Goal: Information Seeking & Learning: Learn about a topic

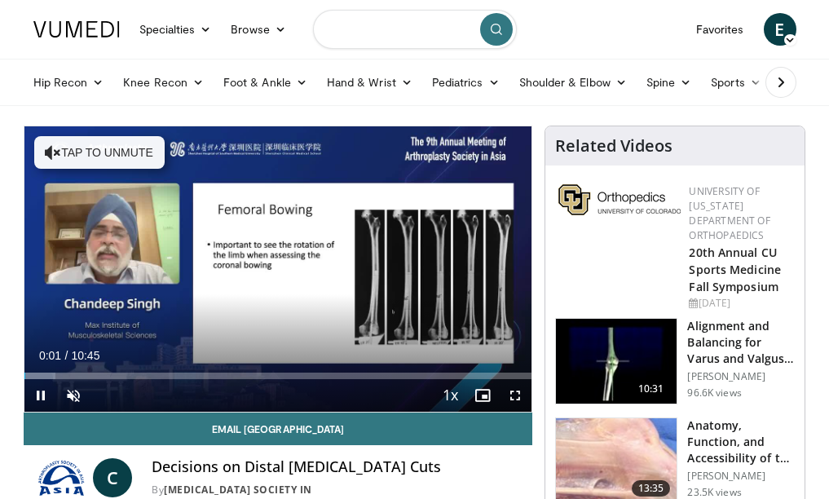
click at [371, 29] on input "Search topics, interventions" at bounding box center [415, 29] width 204 height 39
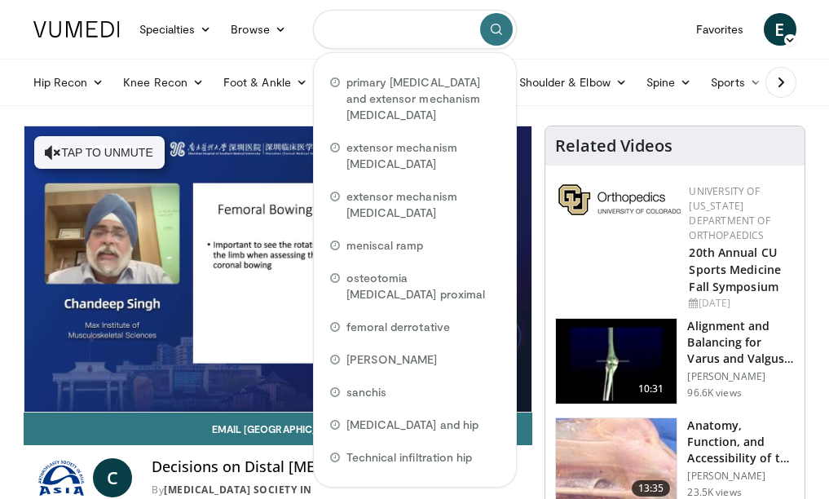
type input "*"
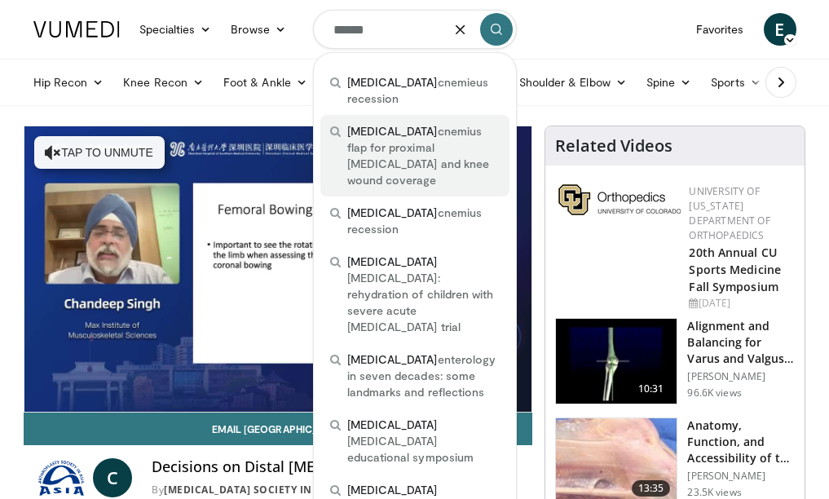
click at [403, 127] on span "gastro cnemius flap for proximal tibia and knee wound coverage" at bounding box center [423, 155] width 152 height 65
type input "**********"
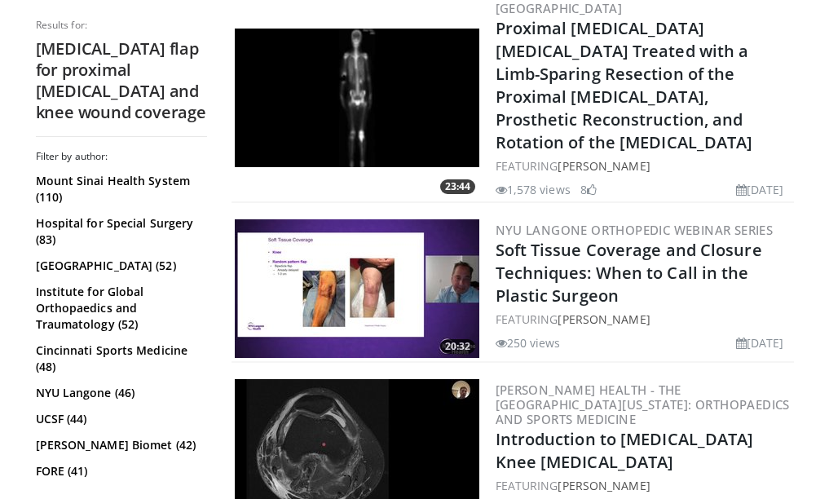
scroll to position [815, 0]
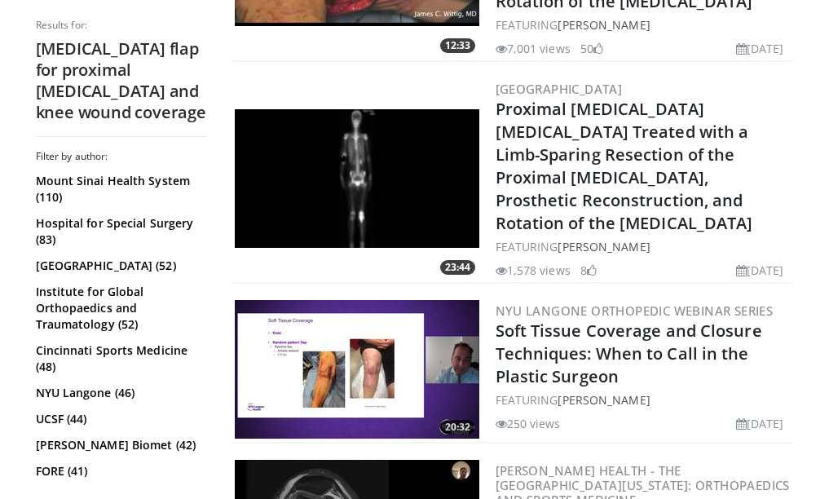
click at [370, 183] on img at bounding box center [357, 178] width 245 height 139
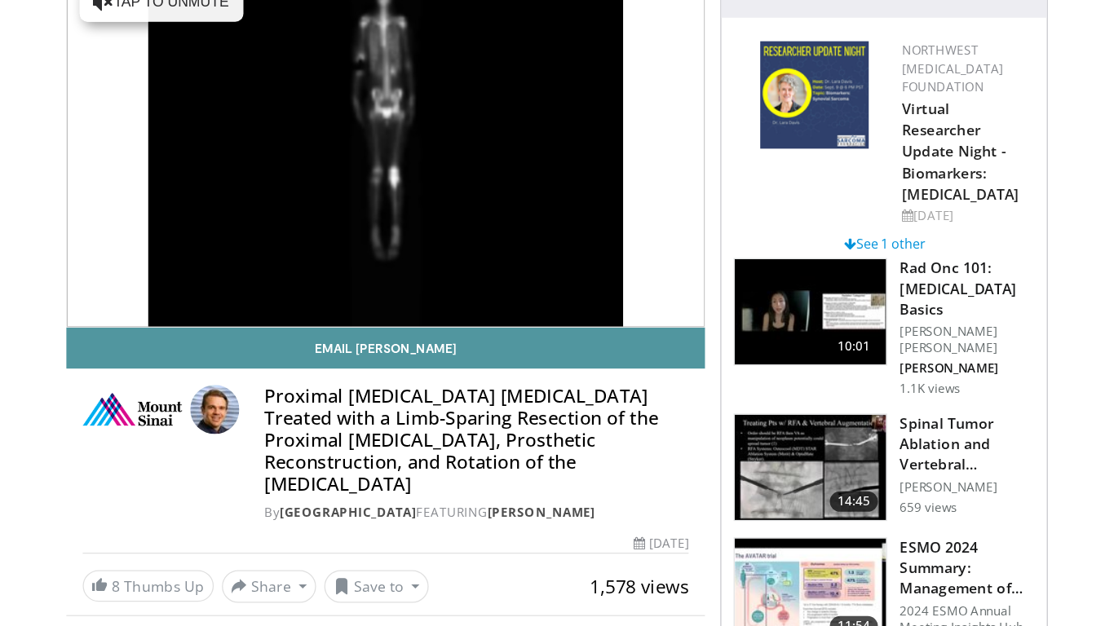
scroll to position [163, 0]
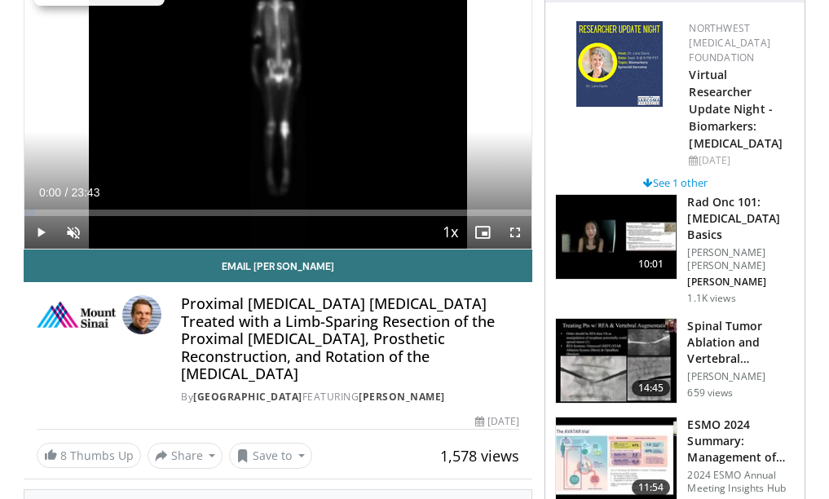
drag, startPoint x: 64, startPoint y: 208, endPoint x: 14, endPoint y: 217, distance: 50.5
click at [67, 228] on span "Video Player" at bounding box center [73, 232] width 33 height 33
click at [512, 229] on span "Video Player" at bounding box center [515, 232] width 33 height 33
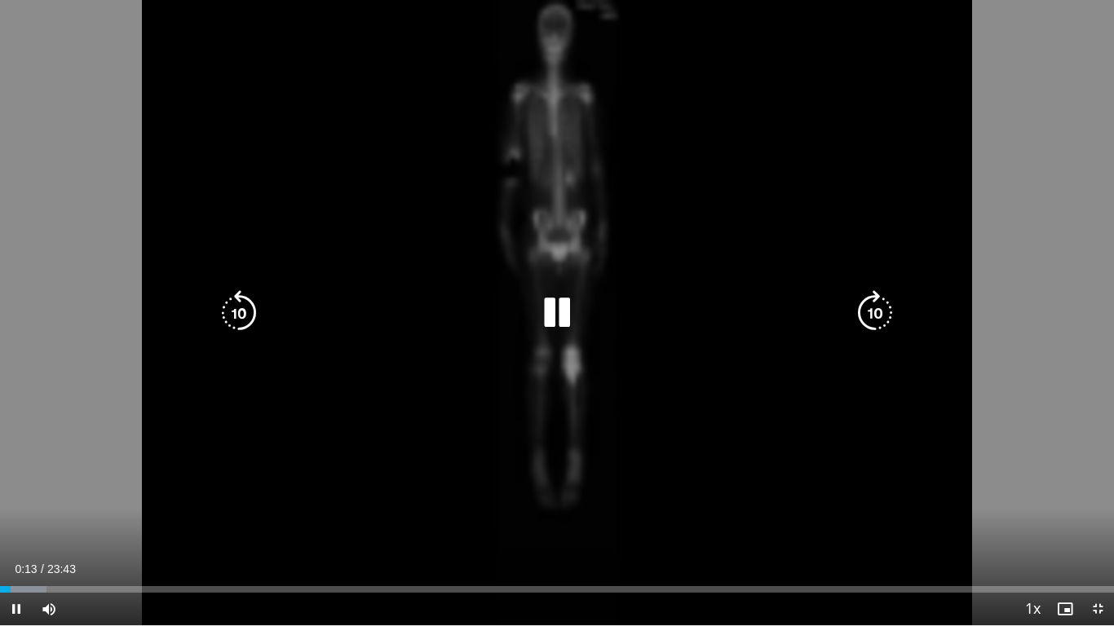
click at [828, 495] on div "10 seconds Tap to unmute" at bounding box center [557, 312] width 1114 height 625
click at [553, 305] on icon "Video Player" at bounding box center [557, 313] width 46 height 46
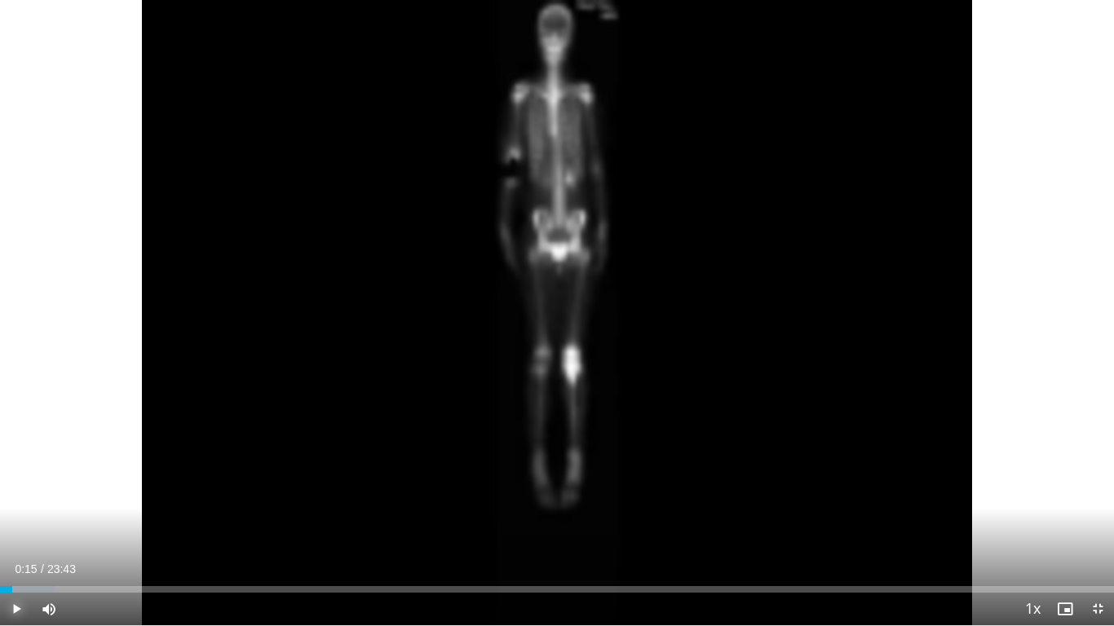
click at [15, 498] on span "Video Player" at bounding box center [16, 609] width 33 height 33
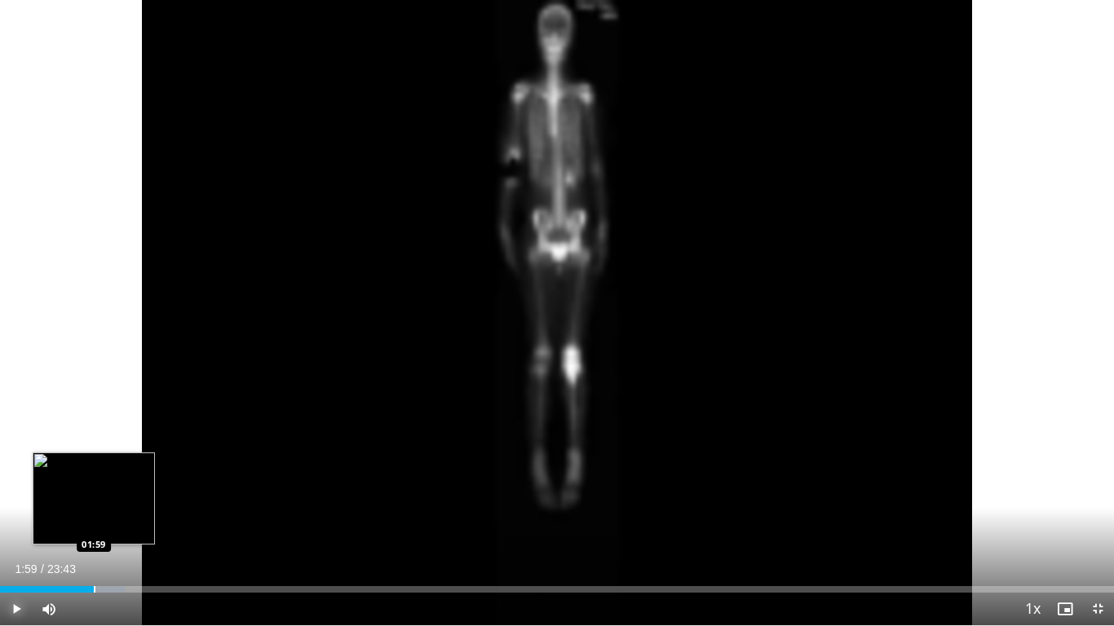
drag, startPoint x: 77, startPoint y: 587, endPoint x: 94, endPoint y: 589, distance: 16.5
click at [94, 498] on div "Progress Bar" at bounding box center [95, 589] width 2 height 7
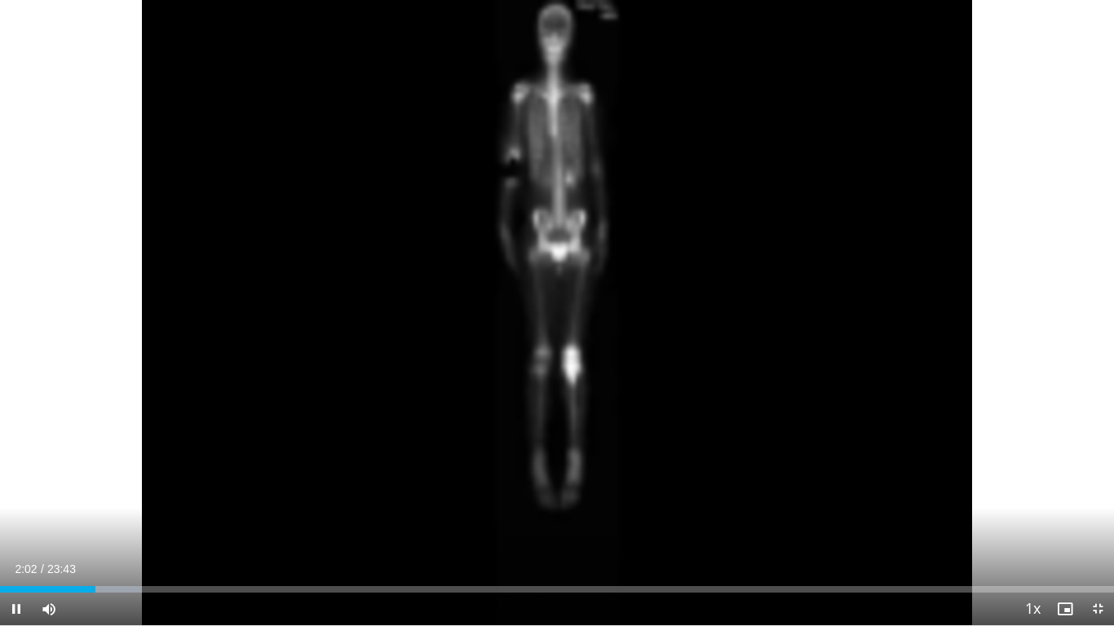
drag, startPoint x: 94, startPoint y: 589, endPoint x: 133, endPoint y: 599, distance: 40.3
click at [133, 498] on video-js "**********" at bounding box center [557, 313] width 1114 height 626
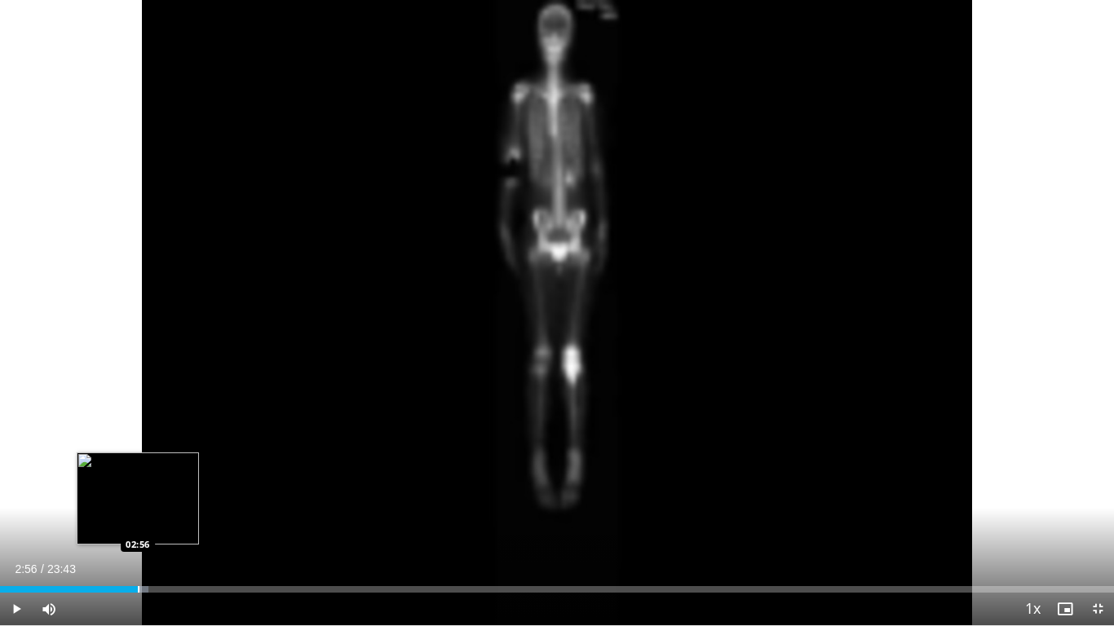
drag, startPoint x: 102, startPoint y: 584, endPoint x: 139, endPoint y: 590, distance: 37.3
click at [139, 498] on div "Loaded : 13.35% 02:53 02:56" at bounding box center [557, 584] width 1114 height 15
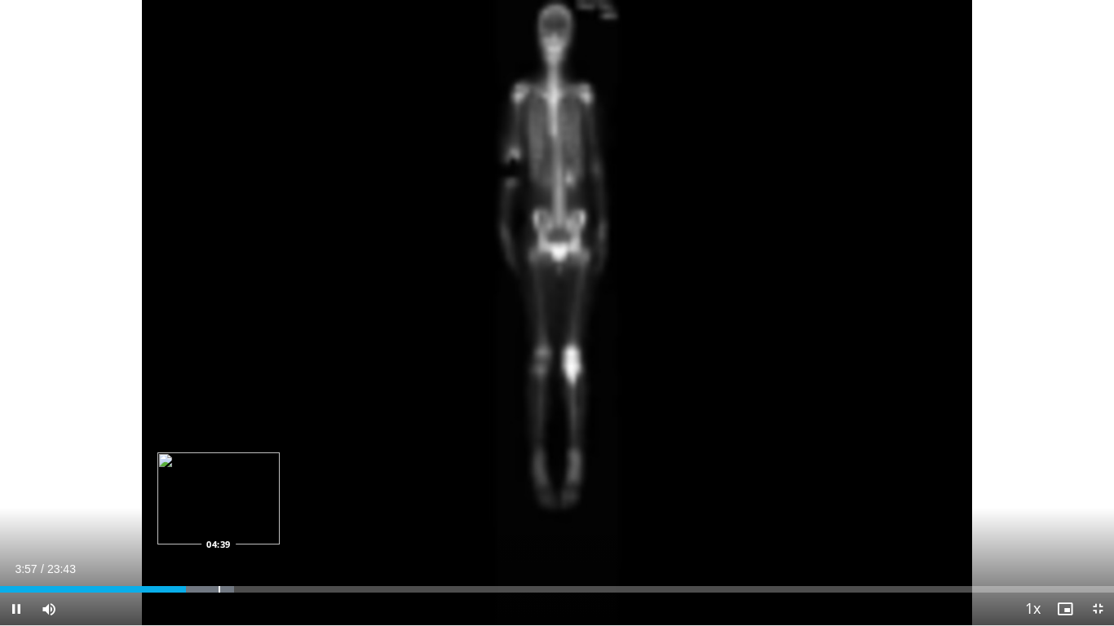
drag, startPoint x: 179, startPoint y: 589, endPoint x: 221, endPoint y: 587, distance: 41.6
click at [221, 498] on video-js "**********" at bounding box center [557, 313] width 1114 height 626
drag, startPoint x: 188, startPoint y: 587, endPoint x: 209, endPoint y: 587, distance: 20.4
click at [209, 498] on div "Progress Bar" at bounding box center [210, 589] width 2 height 7
drag, startPoint x: 210, startPoint y: 589, endPoint x: 188, endPoint y: 590, distance: 22.0
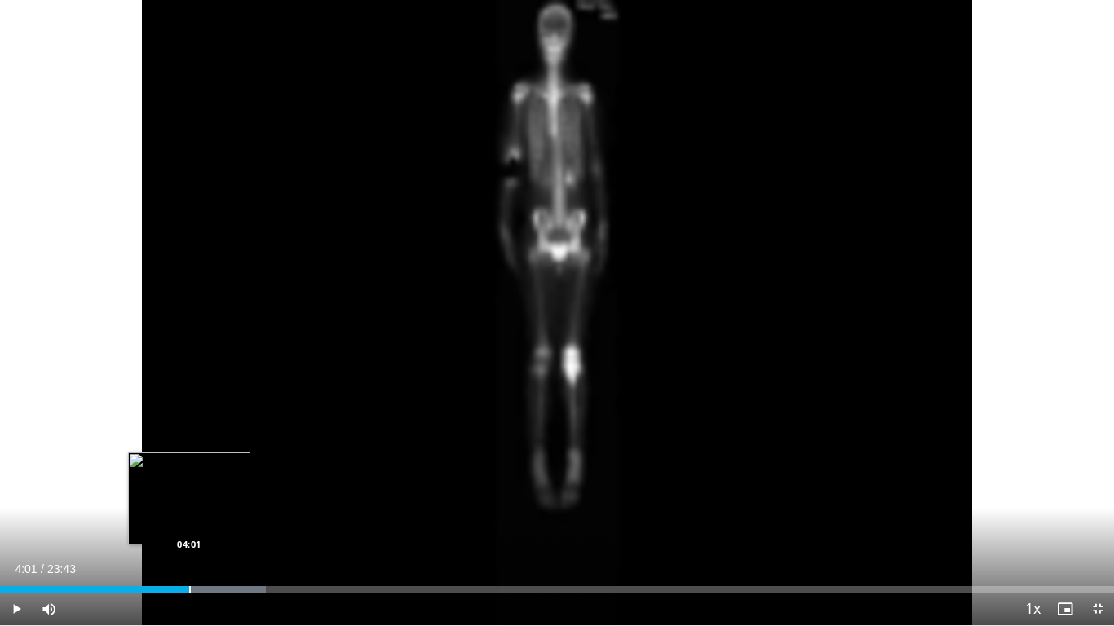
click at [189, 498] on div "Progress Bar" at bounding box center [190, 589] width 2 height 7
click at [17, 498] on span "Video Player" at bounding box center [16, 609] width 33 height 33
click at [11, 498] on span "Video Player" at bounding box center [16, 609] width 33 height 33
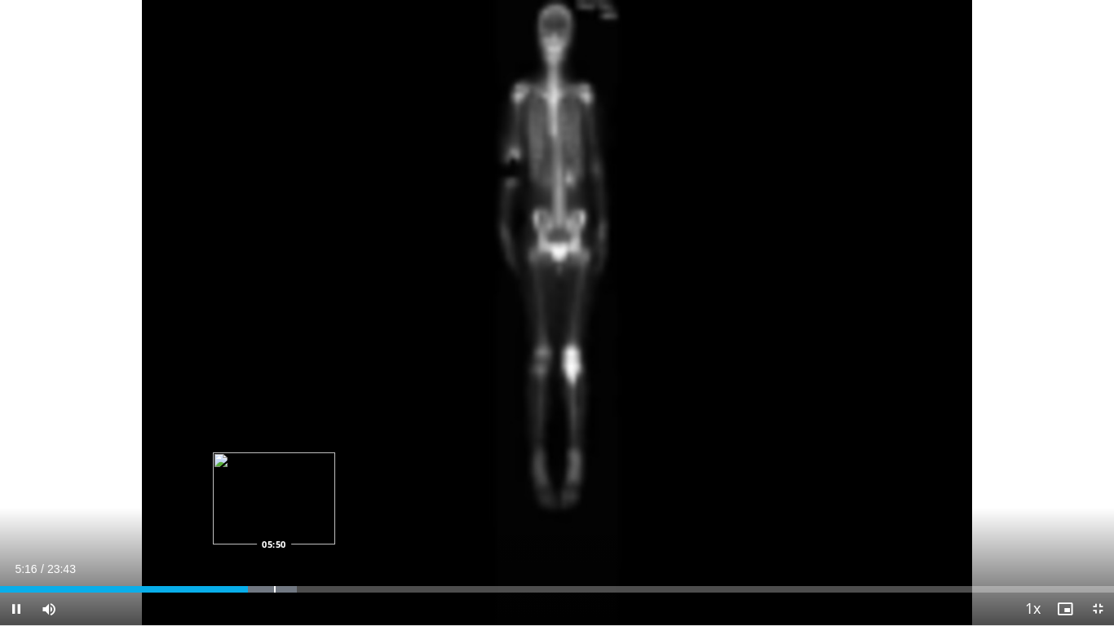
drag, startPoint x: 235, startPoint y: 588, endPoint x: 274, endPoint y: 588, distance: 39.1
click at [274, 498] on video-js "**********" at bounding box center [557, 313] width 1114 height 626
drag, startPoint x: 254, startPoint y: 586, endPoint x: 288, endPoint y: 595, distance: 34.6
click at [288, 498] on div "Current Time 6:05 / Duration 23:43 Play Skip Backward Skip Forward Mute 100% Lo…" at bounding box center [557, 609] width 1114 height 33
drag, startPoint x: 289, startPoint y: 595, endPoint x: 252, endPoint y: 589, distance: 37.3
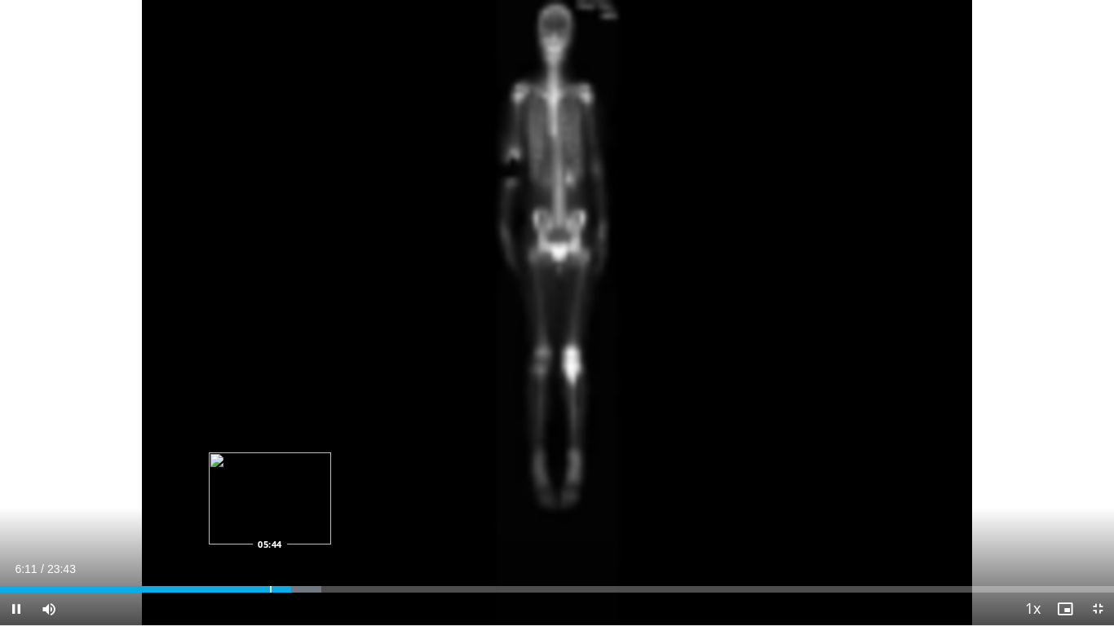
click at [257, 498] on video-js "**********" at bounding box center [557, 313] width 1114 height 626
drag, startPoint x: 295, startPoint y: 590, endPoint x: 272, endPoint y: 584, distance: 23.7
click at [272, 498] on div "Loaded : 30.21% 05:49 05:47" at bounding box center [557, 584] width 1114 height 15
click at [14, 498] on span "Video Player" at bounding box center [16, 609] width 33 height 33
click at [275, 498] on div "Loaded : 30.21% 05:51 05:51" at bounding box center [557, 584] width 1114 height 15
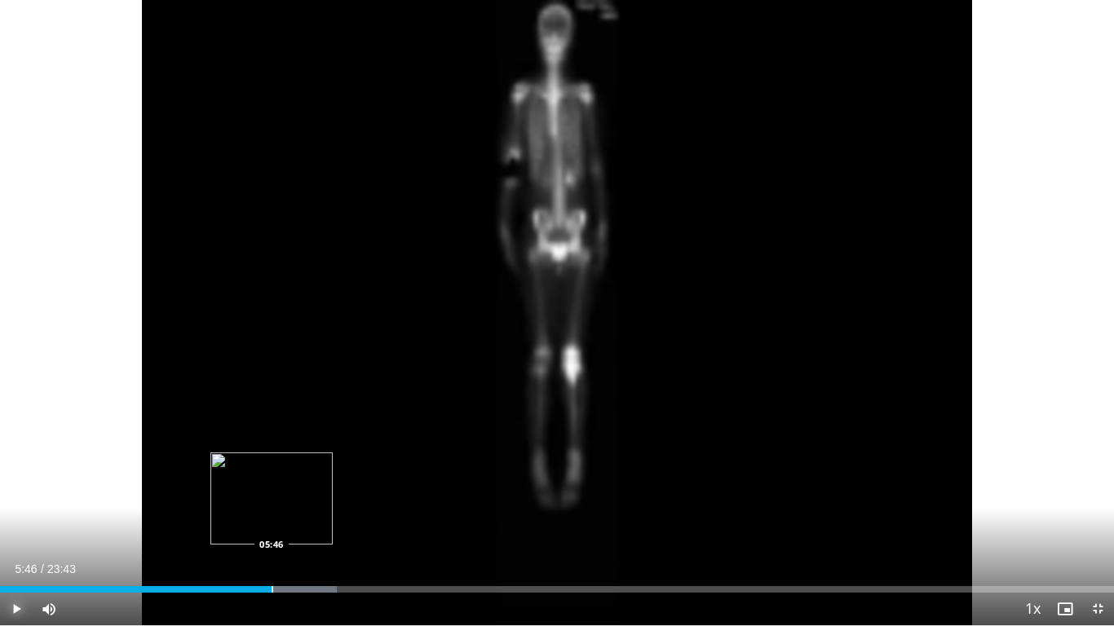
click at [271, 498] on div "Loaded : 30.21% 05:46 05:46" at bounding box center [557, 584] width 1114 height 15
click at [21, 498] on span "Video Player" at bounding box center [16, 609] width 33 height 33
click at [14, 498] on video-js "**********" at bounding box center [557, 313] width 1114 height 626
drag, startPoint x: 284, startPoint y: 584, endPoint x: 274, endPoint y: 584, distance: 9.8
click at [274, 498] on div "Loaded : 30.21% 05:50 05:50" at bounding box center [557, 584] width 1114 height 15
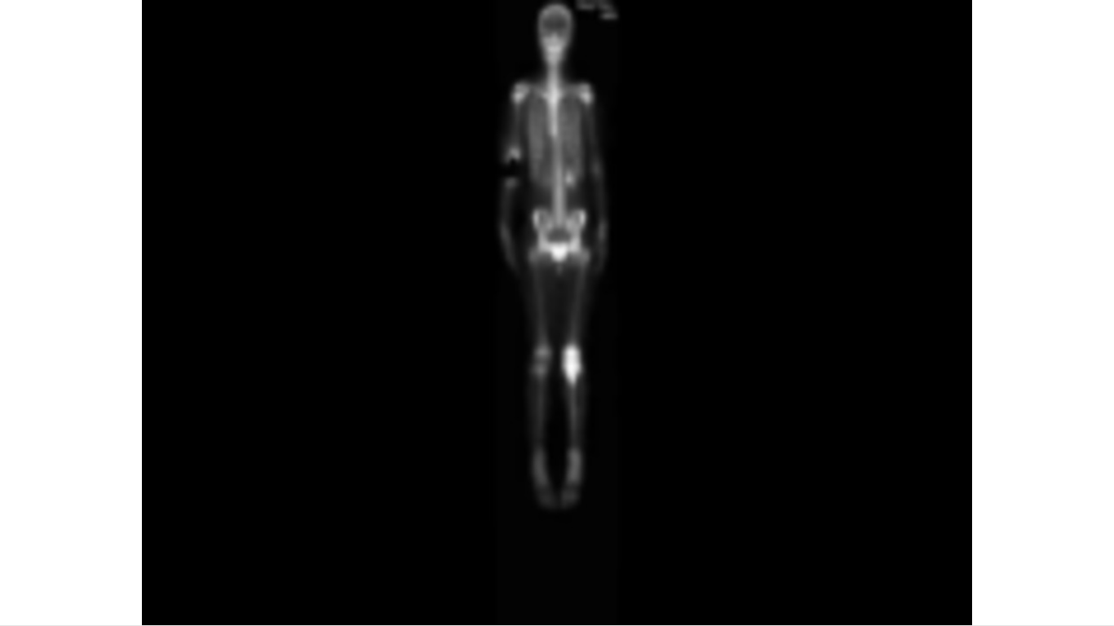
click at [15, 498] on div "10 seconds Tap to unmute" at bounding box center [557, 312] width 1114 height 625
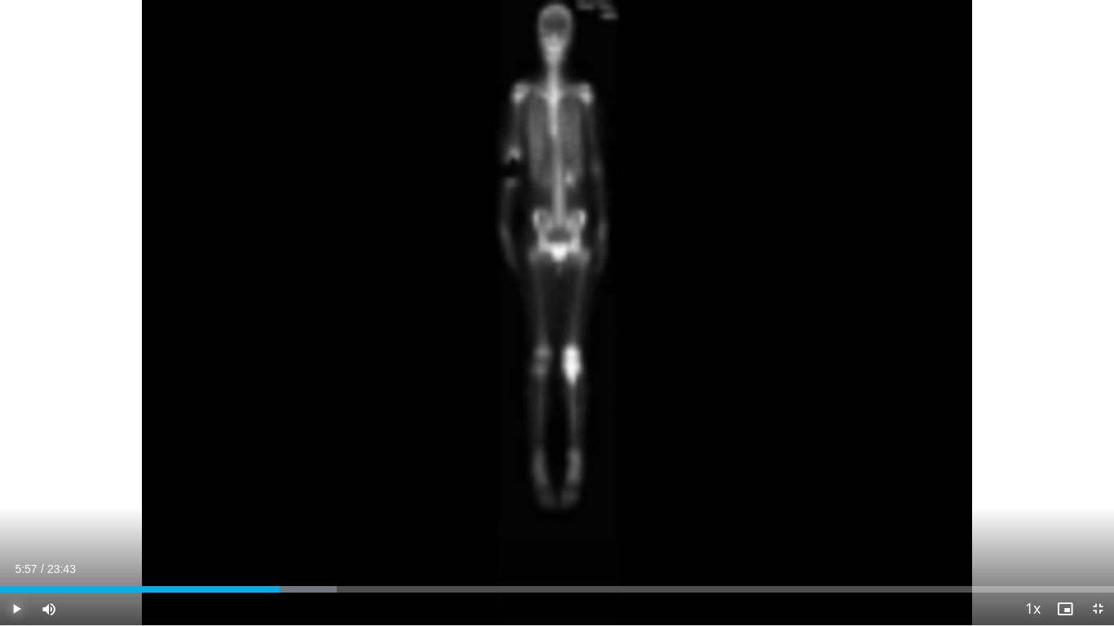
click at [18, 498] on span "Video Player" at bounding box center [16, 609] width 33 height 33
drag, startPoint x: 280, startPoint y: 589, endPoint x: 334, endPoint y: 598, distance: 55.3
click at [334, 498] on div "Current Time 7:07 / Duration 23:43 Play Skip Backward Skip Forward Mute 0% Load…" at bounding box center [557, 609] width 1114 height 33
drag, startPoint x: 335, startPoint y: 591, endPoint x: 364, endPoint y: 594, distance: 28.7
click at [364, 498] on div "Current Time 7:44 / Duration 23:43 Play Skip Backward Skip Forward Mute 0% Load…" at bounding box center [557, 609] width 1114 height 33
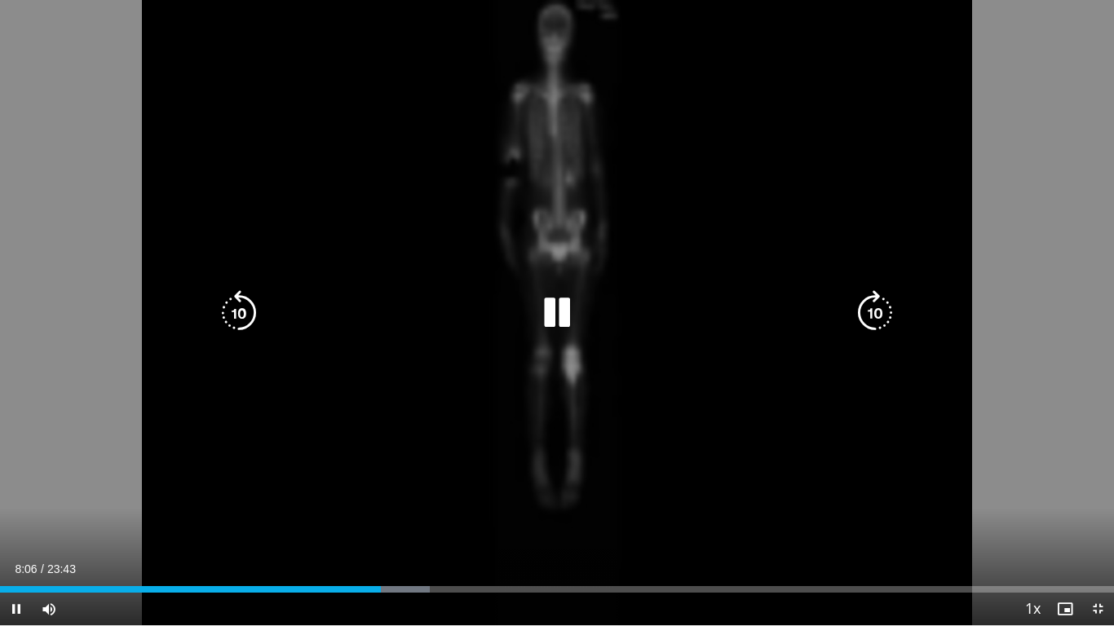
click at [828, 448] on div "10 seconds Tap to unmute" at bounding box center [557, 312] width 1114 height 625
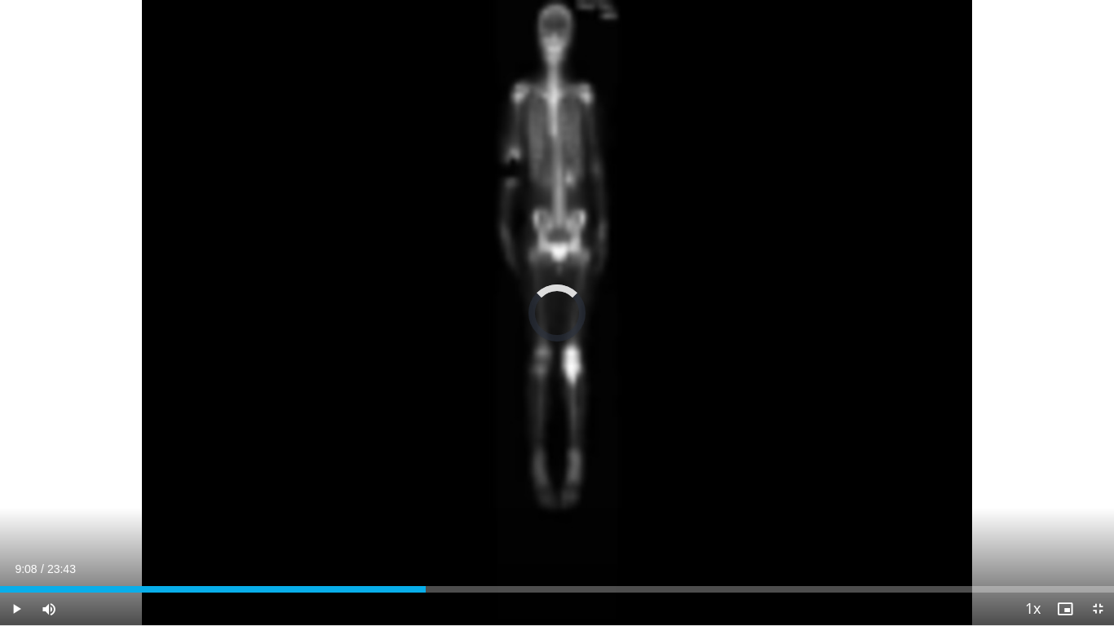
drag, startPoint x: 381, startPoint y: 586, endPoint x: 464, endPoint y: 597, distance: 83.0
click at [464, 498] on div "Current Time 9:08 / Duration 23:43 Play Skip Backward Skip Forward Mute 0% Load…" at bounding box center [557, 609] width 1114 height 33
drag, startPoint x: 465, startPoint y: 582, endPoint x: 516, endPoint y: 584, distance: 51.4
click at [516, 498] on div "Loaded : 0.00% 10:57 10:59" at bounding box center [557, 584] width 1114 height 15
drag, startPoint x: 517, startPoint y: 592, endPoint x: 580, endPoint y: 593, distance: 62.8
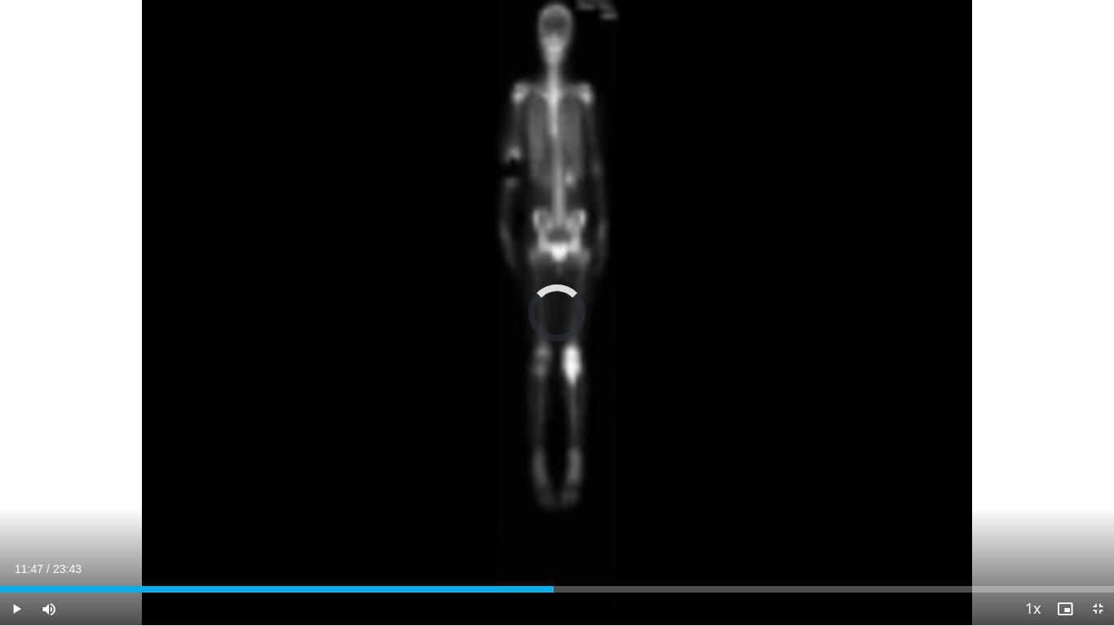
click at [580, 498] on div "Current Time 11:47 / Duration 23:43 Play Skip Backward Skip Forward Mute 0% Loa…" at bounding box center [557, 609] width 1114 height 33
drag, startPoint x: 634, startPoint y: 585, endPoint x: 724, endPoint y: 591, distance: 89.8
click at [724, 498] on div "Loaded : 0.00% 15:24 15:25" at bounding box center [557, 584] width 1114 height 15
drag, startPoint x: 723, startPoint y: 591, endPoint x: 795, endPoint y: 598, distance: 72.1
click at [795, 498] on div "Current Time 15:30 / Duration 23:43 Play Skip Backward Skip Forward Mute 0% Loa…" at bounding box center [557, 609] width 1114 height 33
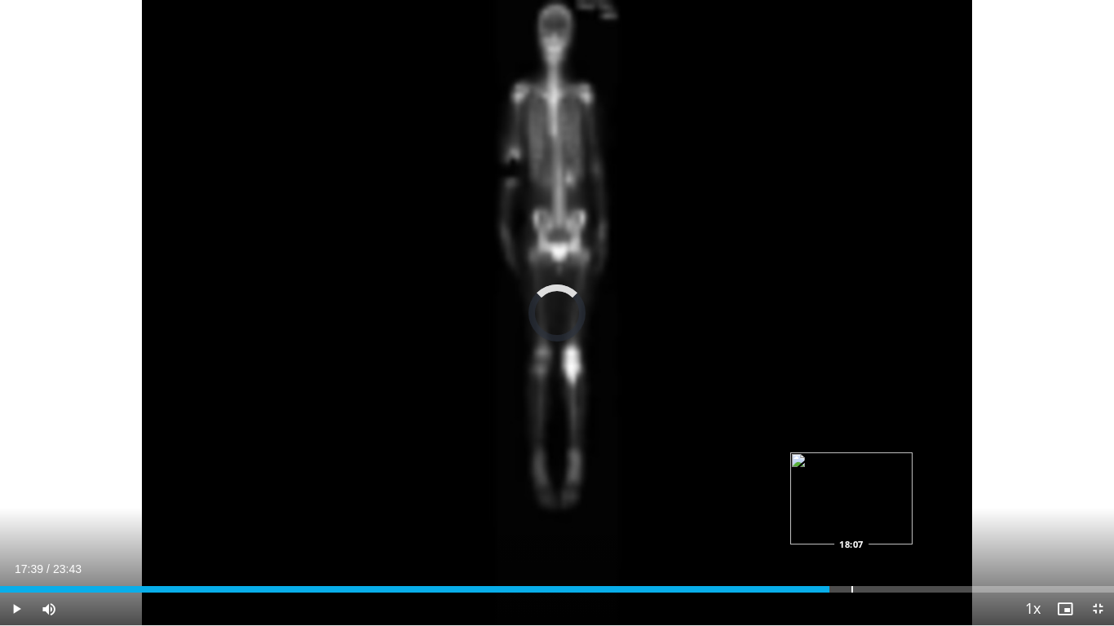
drag, startPoint x: 800, startPoint y: 588, endPoint x: 851, endPoint y: 588, distance: 51.4
click at [828, 498] on div "Progress Bar" at bounding box center [852, 589] width 2 height 7
drag, startPoint x: 851, startPoint y: 588, endPoint x: 922, endPoint y: 589, distance: 70.9
click at [828, 498] on div "Progress Bar" at bounding box center [922, 589] width 2 height 7
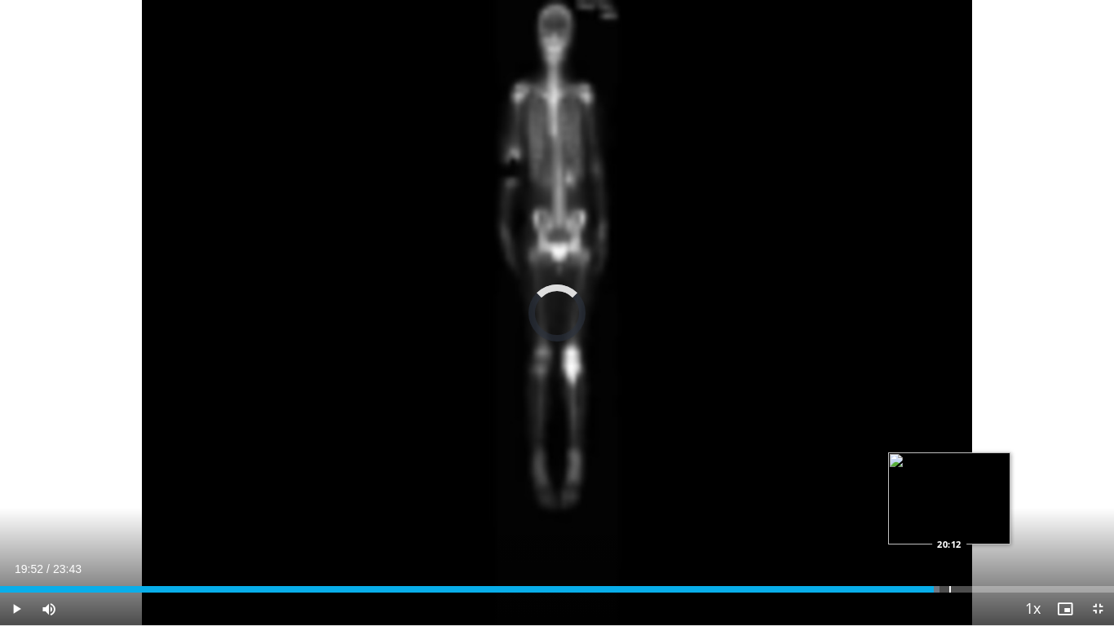
drag, startPoint x: 924, startPoint y: 590, endPoint x: 950, endPoint y: 590, distance: 26.1
click at [828, 498] on div "Progress Bar" at bounding box center [950, 589] width 2 height 7
drag, startPoint x: 951, startPoint y: 590, endPoint x: 1012, endPoint y: 595, distance: 60.5
click at [828, 498] on div "Current Time 21:07 / Duration 23:43 Play Skip Backward Skip Forward Mute 0% Loa…" at bounding box center [557, 609] width 1114 height 33
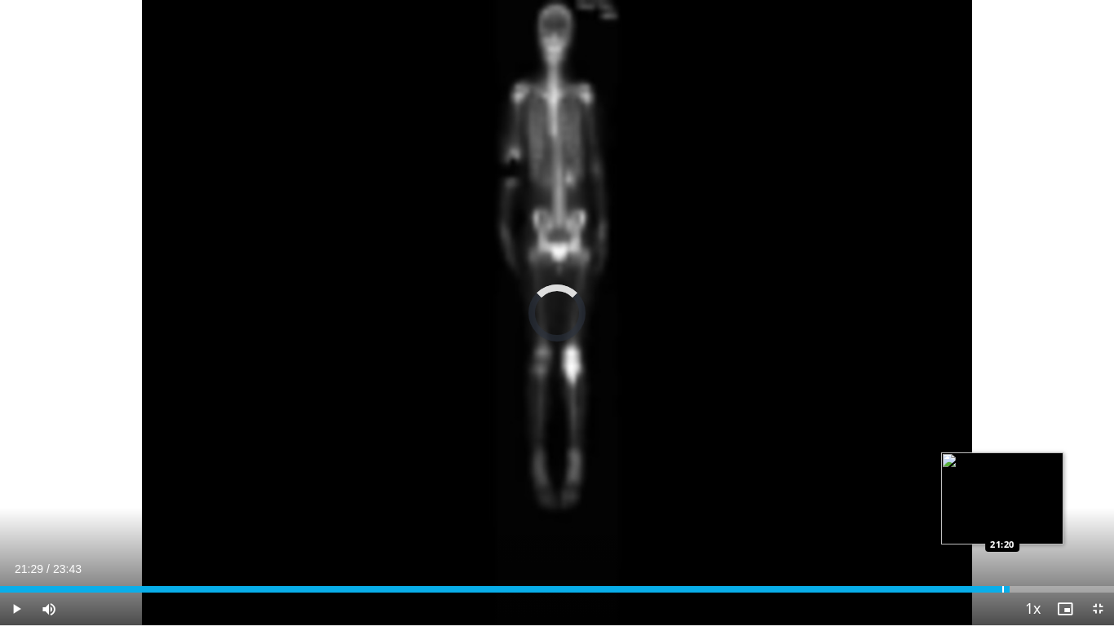
drag, startPoint x: 1013, startPoint y: 589, endPoint x: 1001, endPoint y: 590, distance: 12.3
click at [828, 498] on div "Loaded : 0.00% 21:21 21:20" at bounding box center [557, 589] width 1114 height 7
click at [828, 498] on div "Progress Bar" at bounding box center [996, 589] width 2 height 7
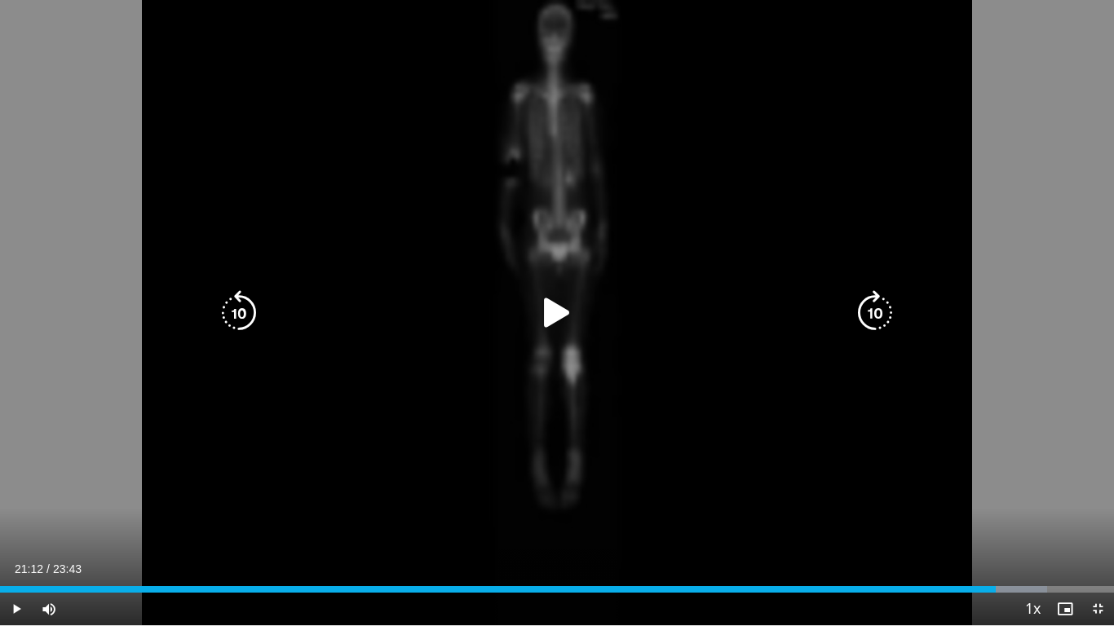
drag, startPoint x: 15, startPoint y: 600, endPoint x: 387, endPoint y: 545, distance: 375.7
click at [387, 498] on div "10 seconds Tap to unmute" at bounding box center [557, 312] width 1114 height 625
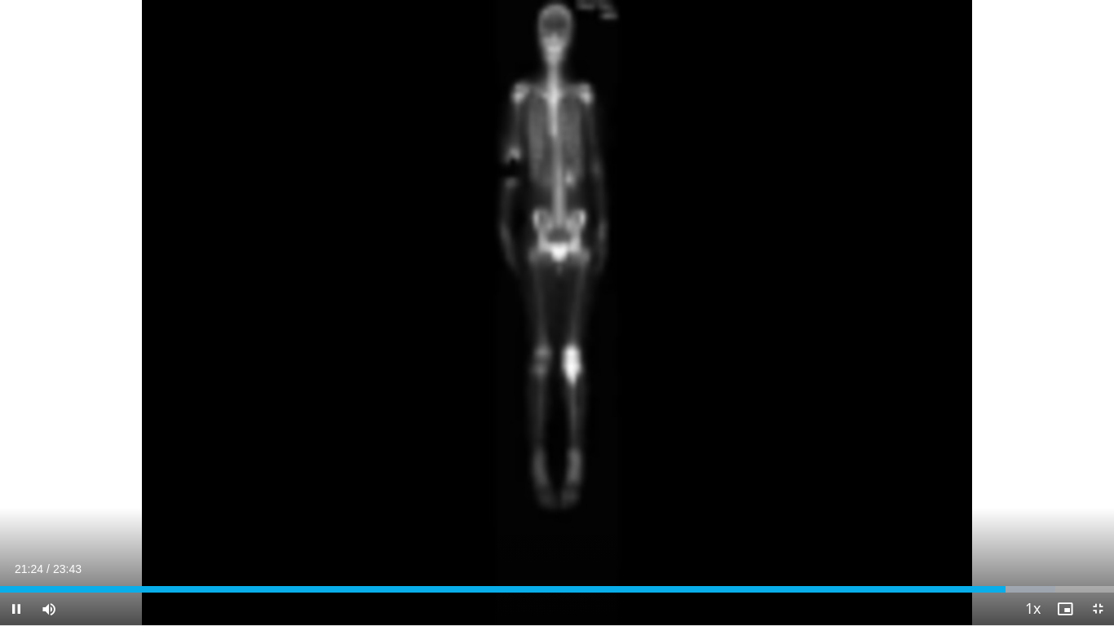
click at [18, 498] on video-js "**********" at bounding box center [557, 313] width 1114 height 626
click at [15, 498] on span "Video Player" at bounding box center [16, 609] width 33 height 33
click at [14, 498] on span "Video Player" at bounding box center [16, 609] width 33 height 33
click at [18, 498] on span "Video Player" at bounding box center [16, 609] width 33 height 33
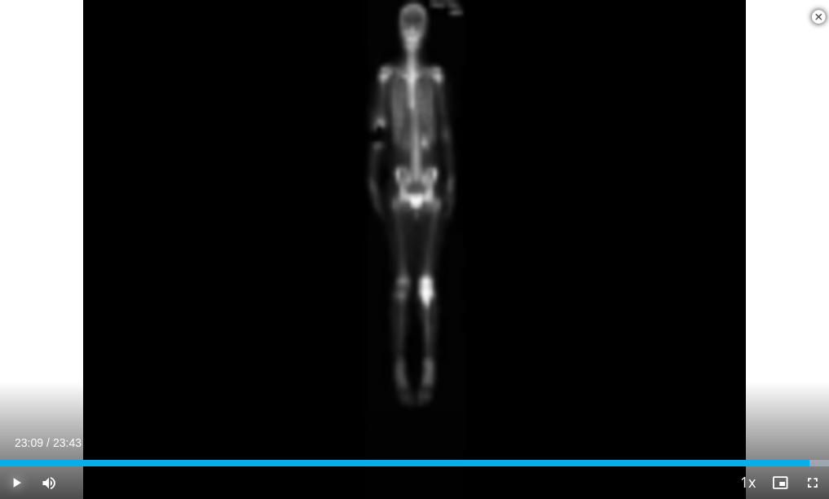
scroll to position [1304, 0]
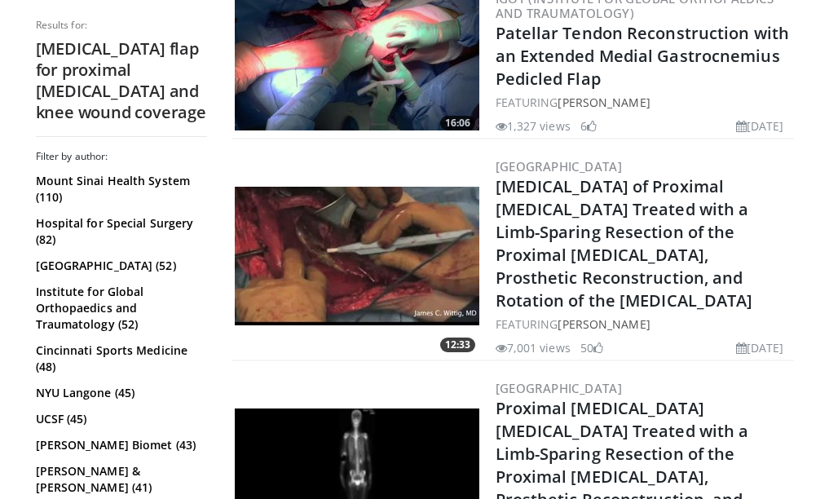
scroll to position [408, 0]
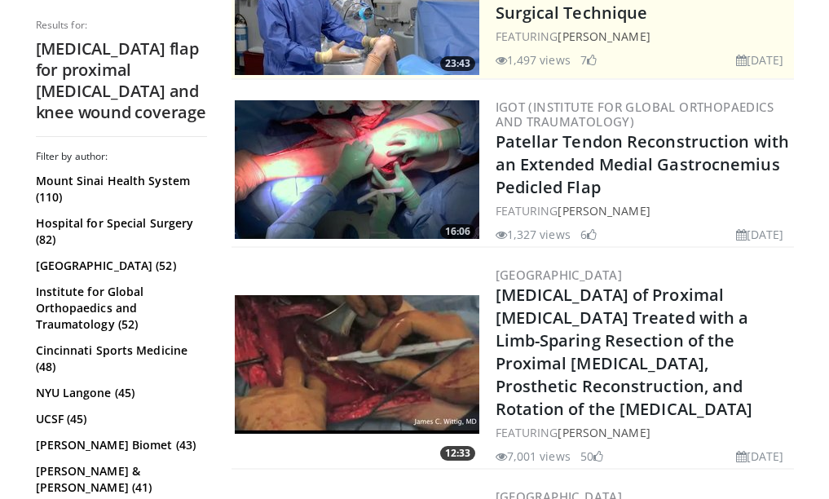
click at [428, 158] on img at bounding box center [357, 169] width 245 height 139
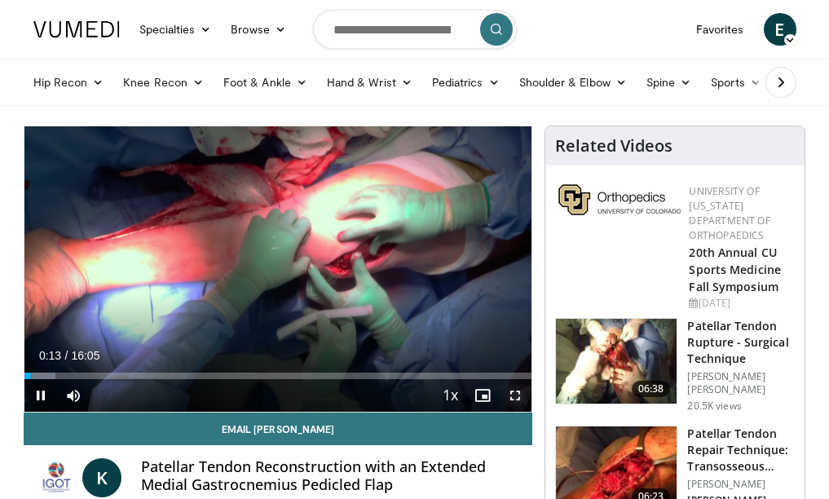
click at [513, 394] on video-js "**********" at bounding box center [278, 268] width 508 height 285
click at [513, 394] on span "Video Player" at bounding box center [515, 395] width 33 height 33
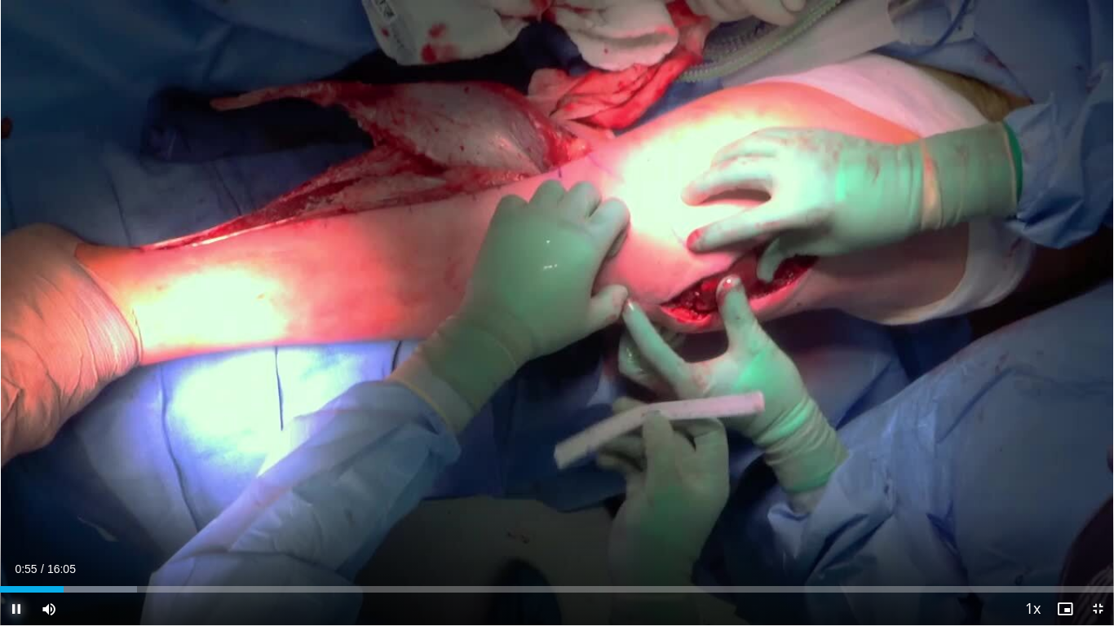
click at [20, 498] on span "Video Player" at bounding box center [16, 609] width 33 height 33
click at [4, 498] on span "Video Player" at bounding box center [16, 609] width 33 height 33
click at [15, 498] on span "Video Player" at bounding box center [16, 609] width 33 height 33
click at [23, 498] on span "Video Player" at bounding box center [16, 609] width 33 height 33
click at [20, 498] on span "Video Player" at bounding box center [16, 609] width 33 height 33
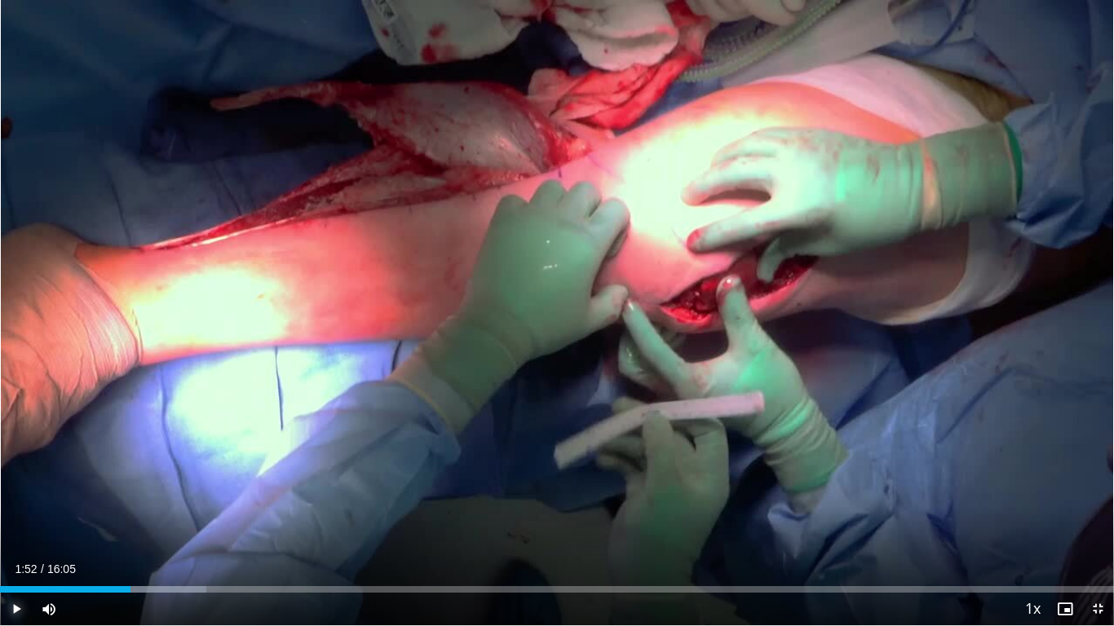
click at [13, 498] on span "Video Player" at bounding box center [16, 609] width 33 height 33
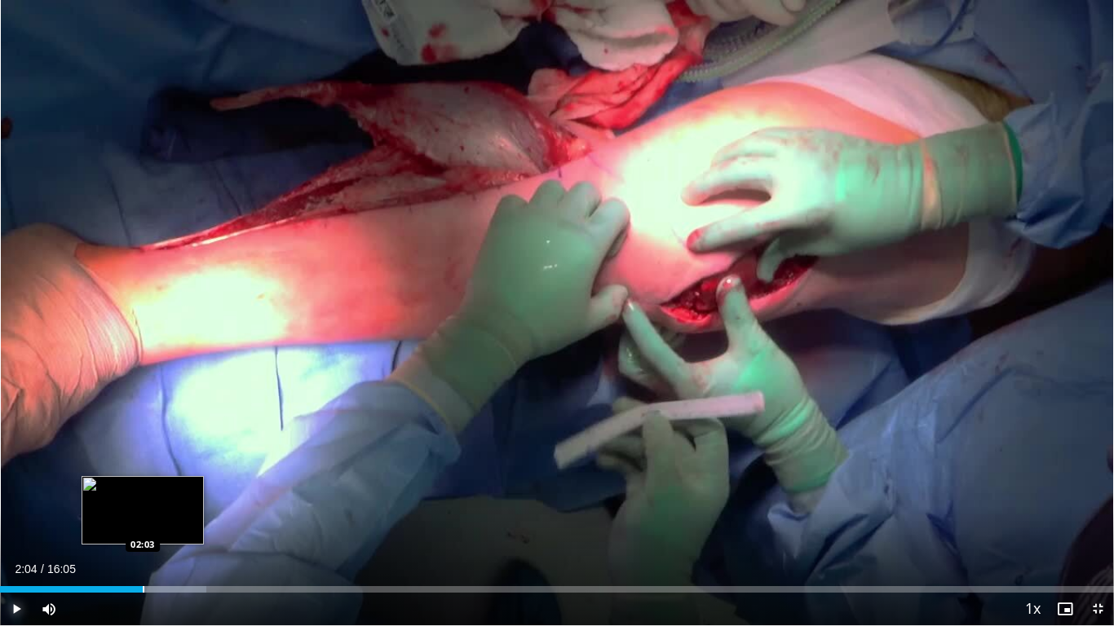
drag, startPoint x: 129, startPoint y: 589, endPoint x: 143, endPoint y: 589, distance: 14.7
click at [143, 498] on div "Loaded : 18.49% 02:04 02:03" at bounding box center [557, 589] width 1114 height 7
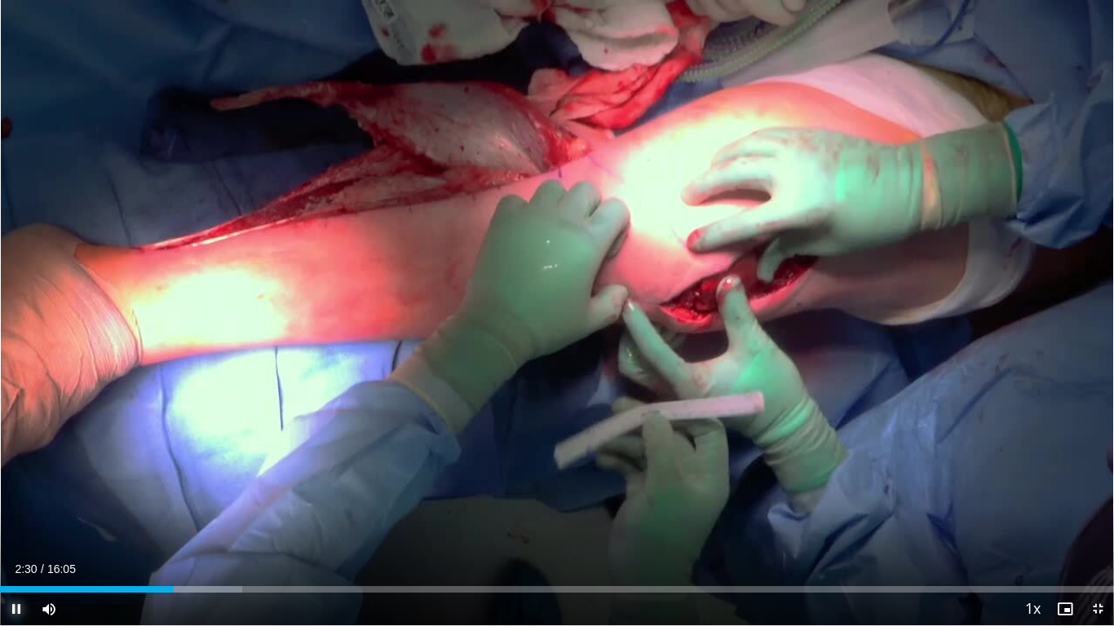
click at [20, 498] on span "Video Player" at bounding box center [16, 609] width 33 height 33
click at [17, 498] on span "Video Player" at bounding box center [16, 609] width 33 height 33
click at [19, 498] on video-js "**********" at bounding box center [557, 313] width 1114 height 626
click at [17, 498] on span "Video Player" at bounding box center [16, 609] width 33 height 33
click at [20, 498] on span "Video Player" at bounding box center [16, 609] width 33 height 33
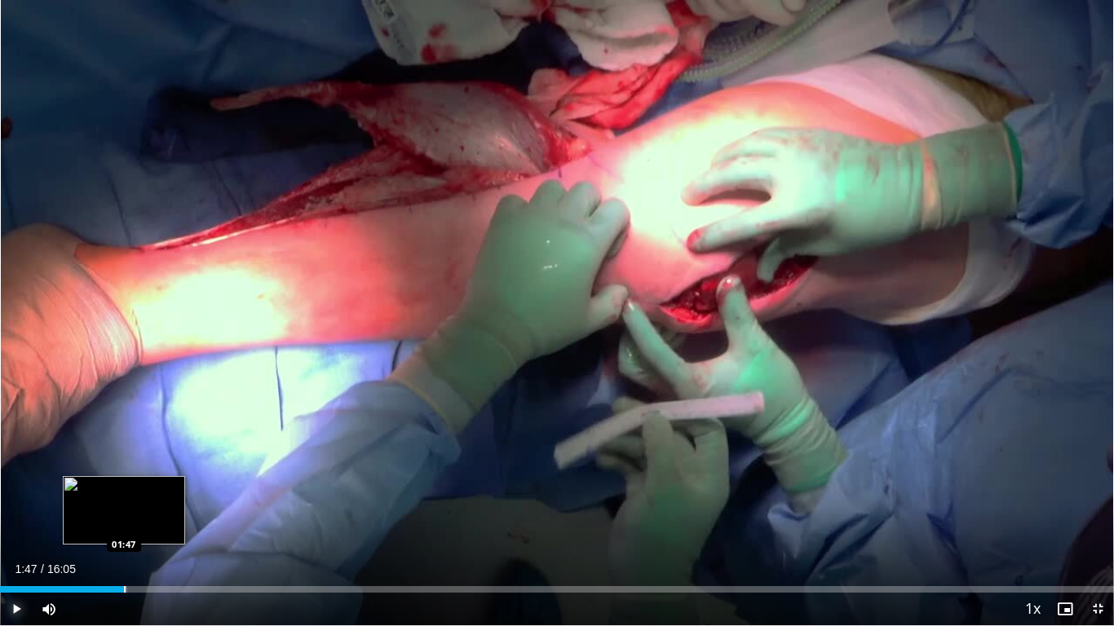
click at [124, 498] on div "Loaded : 11.40% 01:46 01:47" at bounding box center [557, 589] width 1114 height 7
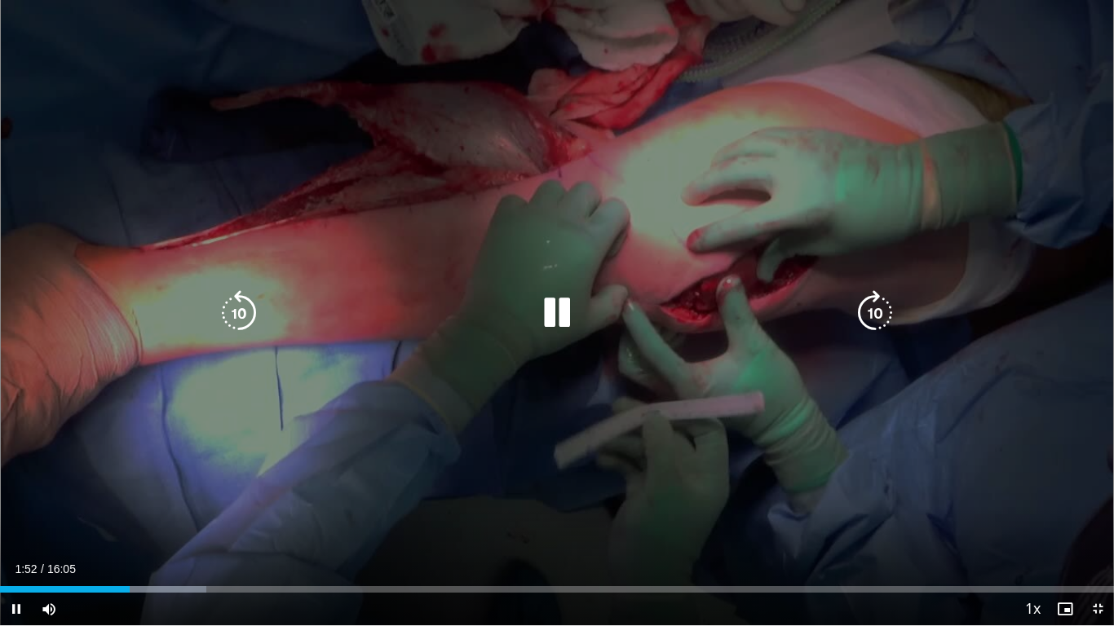
drag, startPoint x: 127, startPoint y: 593, endPoint x: 405, endPoint y: 589, distance: 278.0
click at [405, 498] on div "Current Time 1:52 / Duration 16:05 Pause Skip Backward Skip Forward Mute 100% L…" at bounding box center [557, 609] width 1114 height 33
click at [405, 498] on div "Loaded : 18.49% 05:51 05:48" at bounding box center [557, 589] width 1114 height 7
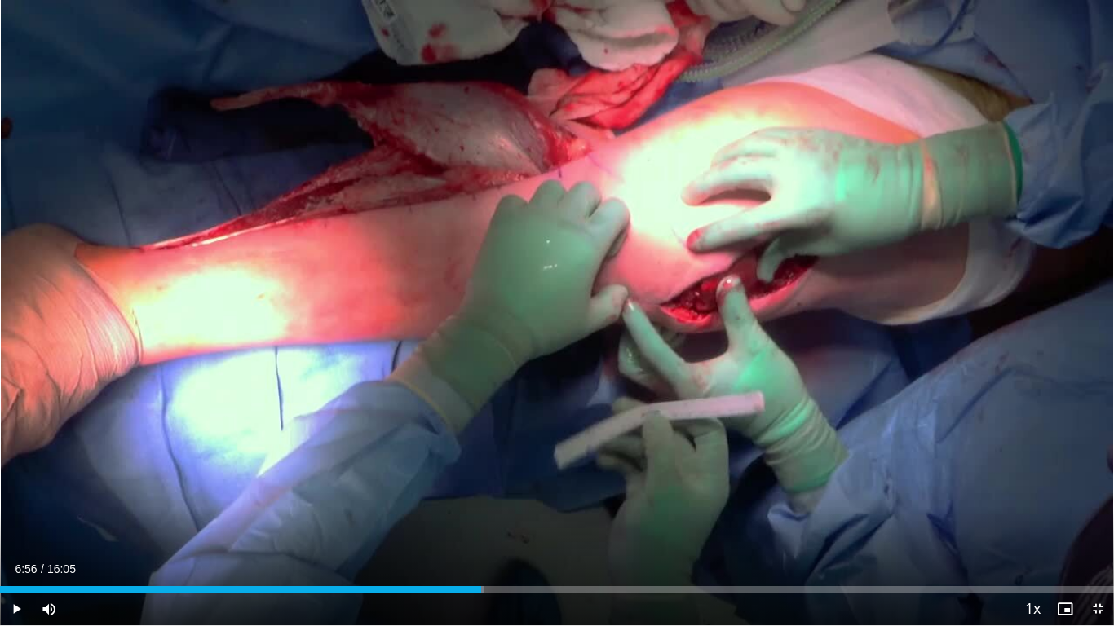
click at [481, 498] on div "Progress Bar" at bounding box center [481, 589] width 2 height 7
click at [18, 498] on span "Video Player" at bounding box center [16, 609] width 33 height 33
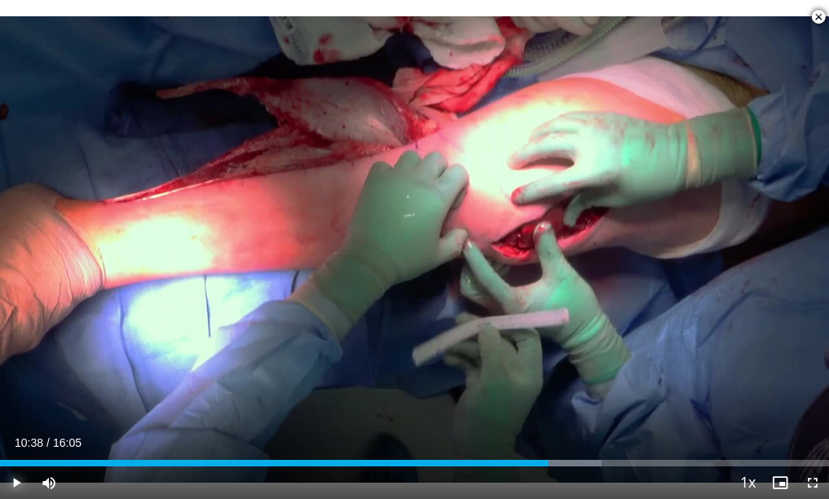
scroll to position [421, 0]
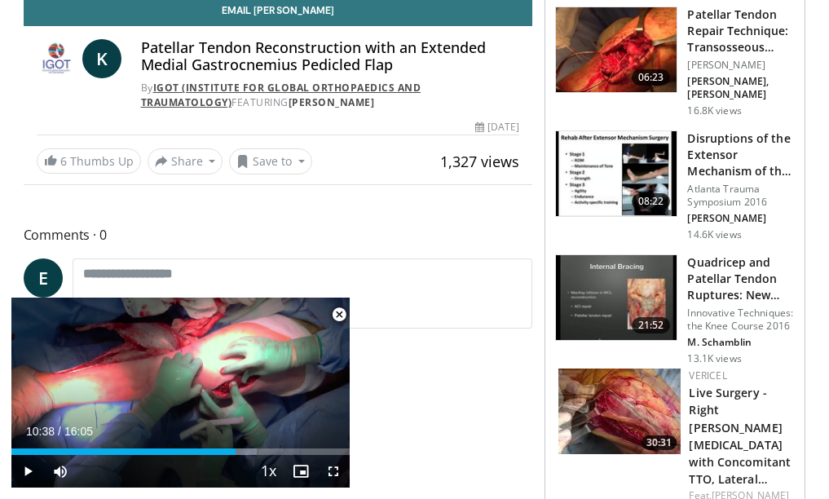
click at [421, 89] on link "IGOT (Institute for Global Orthopaedics and Traumatology)" at bounding box center [281, 95] width 280 height 29
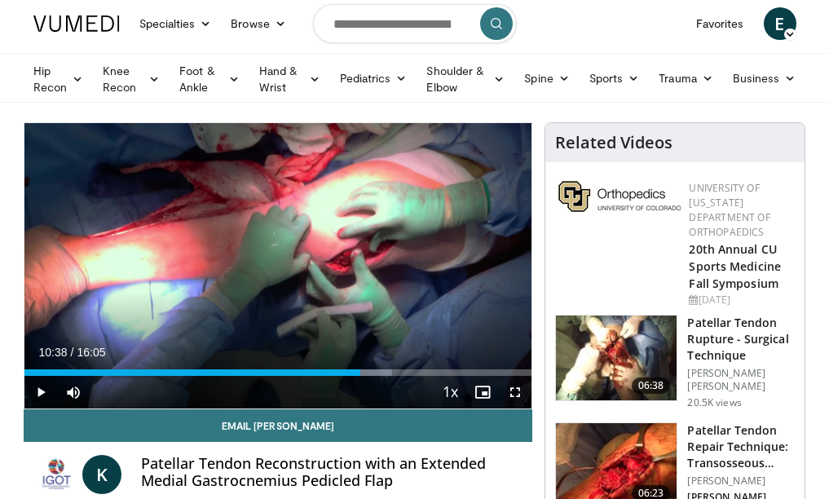
scroll to position [0, 0]
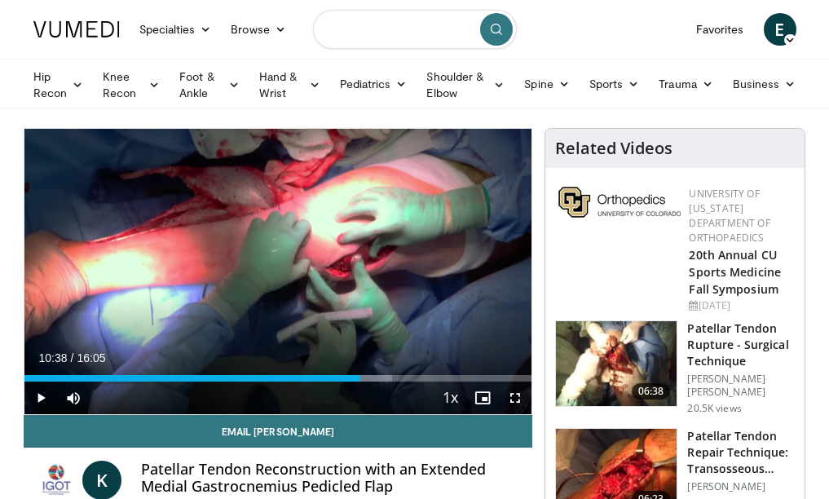
click at [432, 35] on input "Search topics, interventions" at bounding box center [415, 29] width 204 height 39
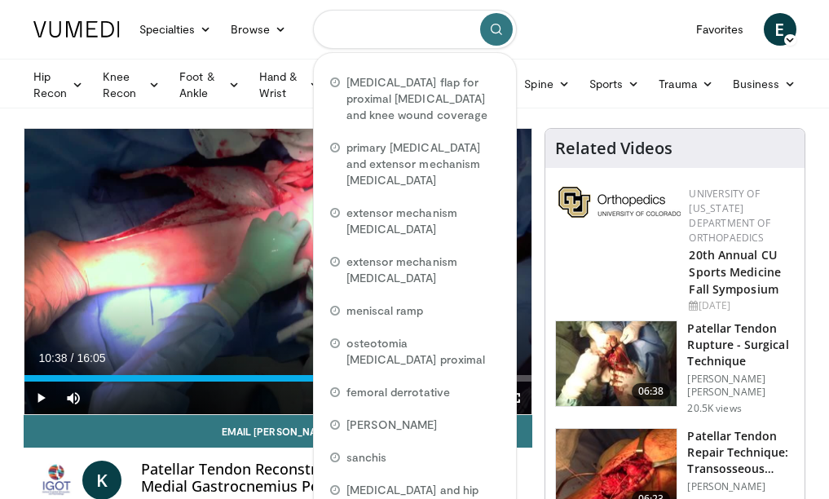
click at [345, 20] on input "Search topics, interventions" at bounding box center [415, 29] width 204 height 39
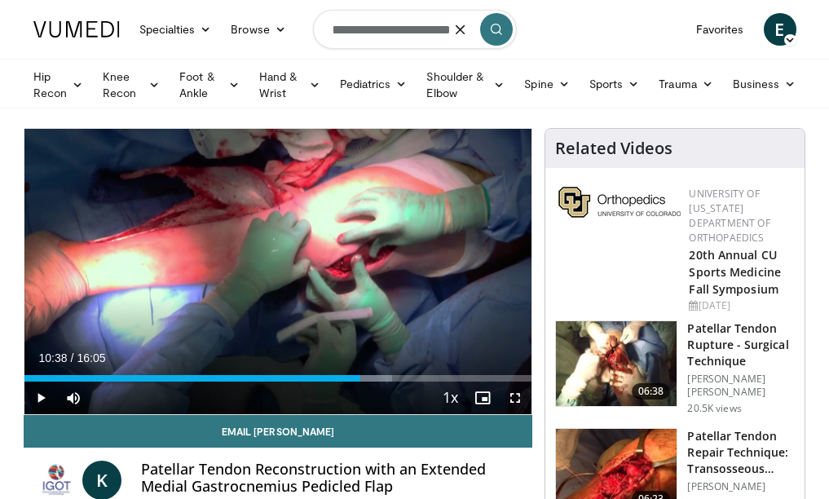
scroll to position [0, 35]
type input "**********"
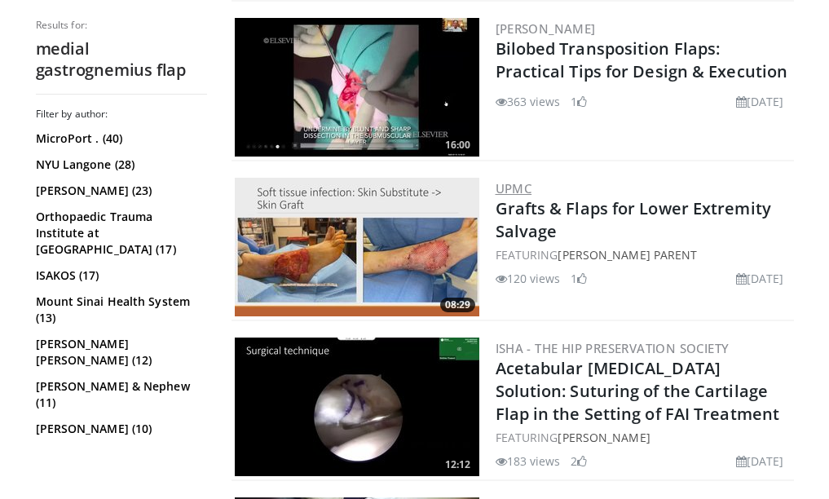
scroll to position [1141, 0]
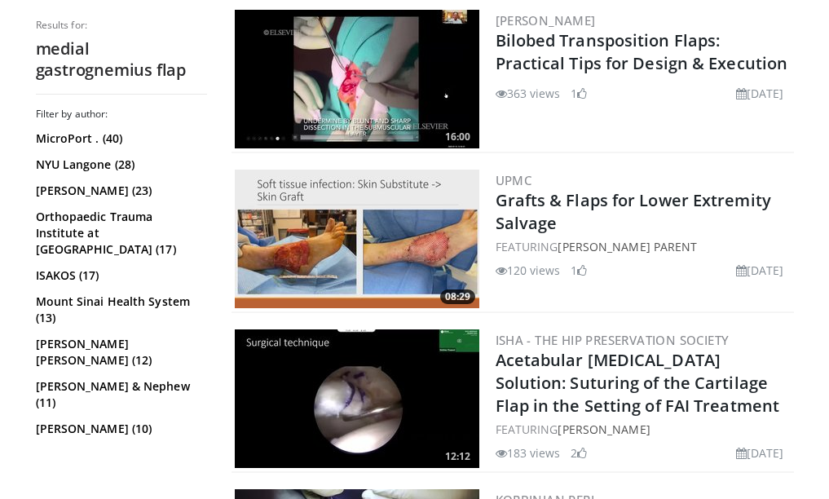
click at [427, 235] on img at bounding box center [357, 239] width 245 height 139
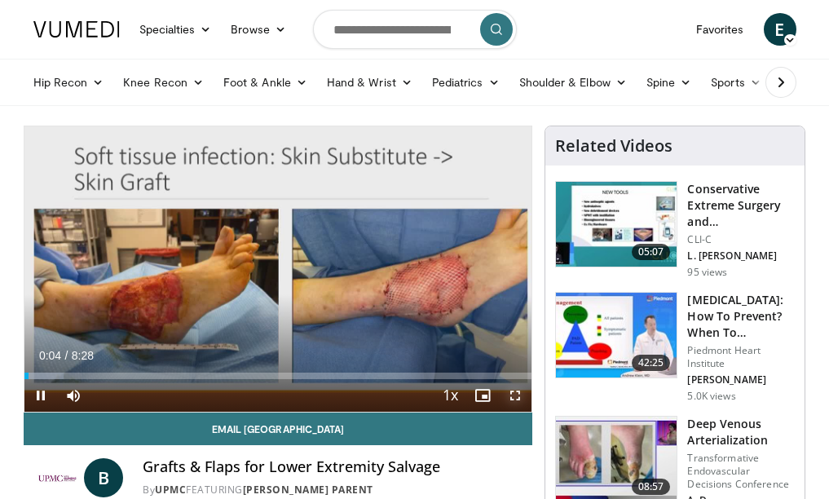
click at [520, 395] on span "Video Player" at bounding box center [515, 395] width 33 height 33
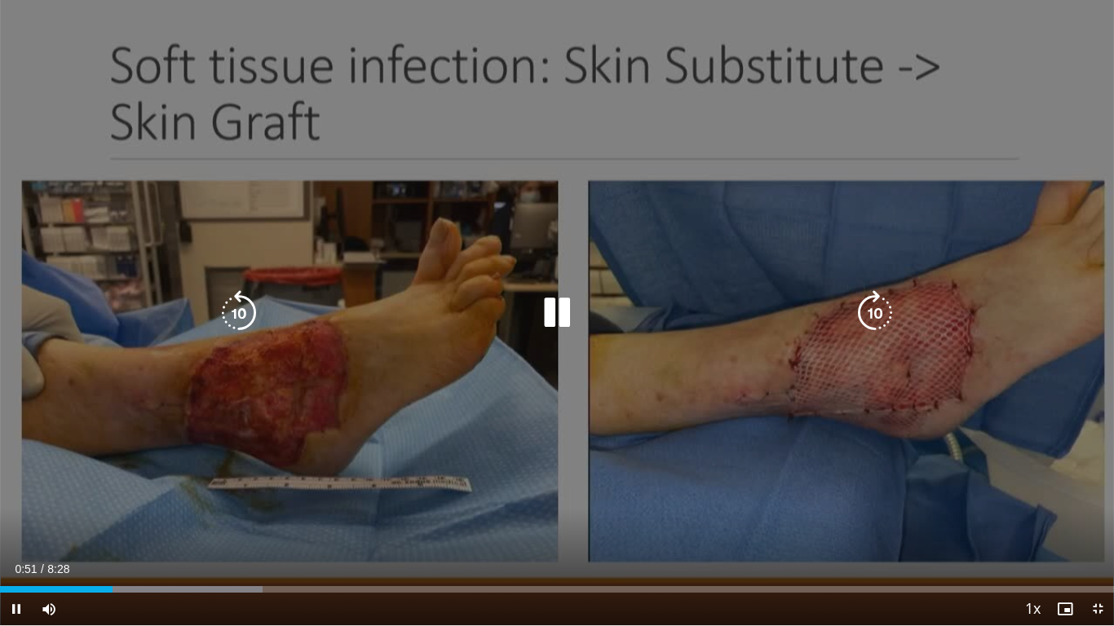
click at [319, 399] on div "10 seconds Tap to unmute" at bounding box center [557, 312] width 1114 height 625
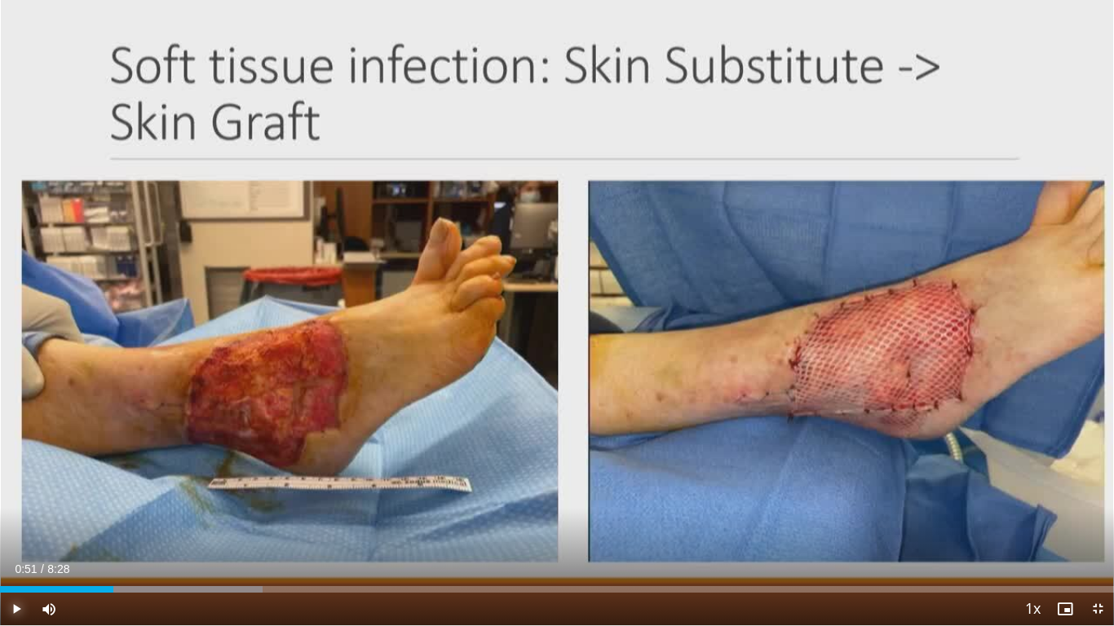
click at [11, 498] on span "Video Player" at bounding box center [16, 609] width 33 height 33
click at [22, 498] on span "Video Player" at bounding box center [16, 609] width 33 height 33
click at [14, 498] on span "Video Player" at bounding box center [16, 609] width 33 height 33
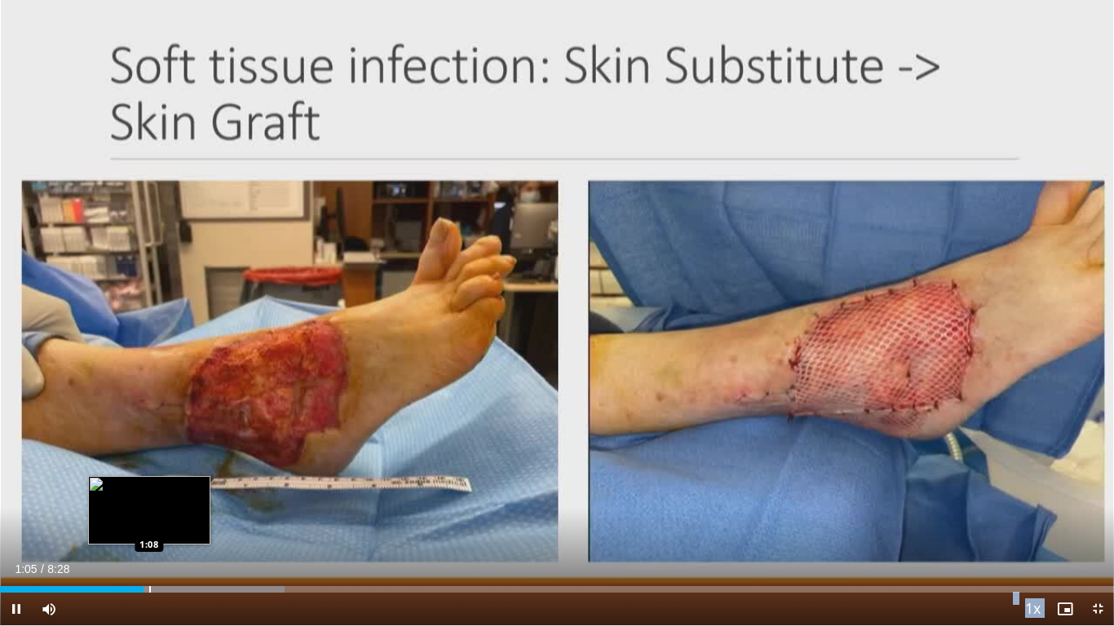
drag, startPoint x: 139, startPoint y: 582, endPoint x: 149, endPoint y: 583, distance: 10.6
click at [149, 498] on video-js "**********" at bounding box center [557, 313] width 1114 height 626
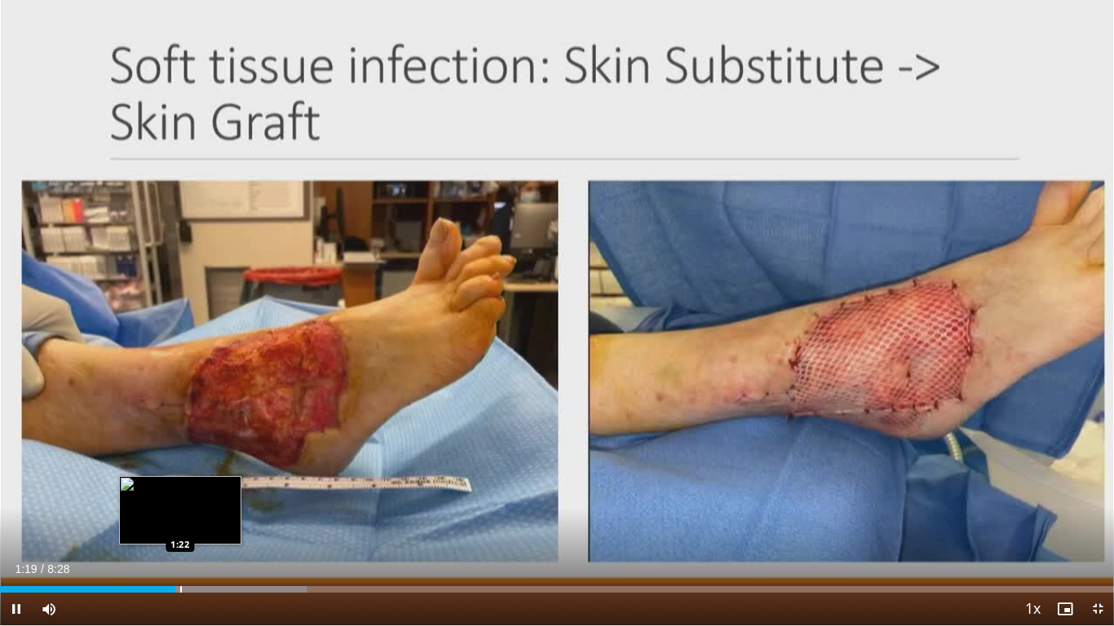
click at [180, 498] on video-js "**********" at bounding box center [557, 313] width 1114 height 626
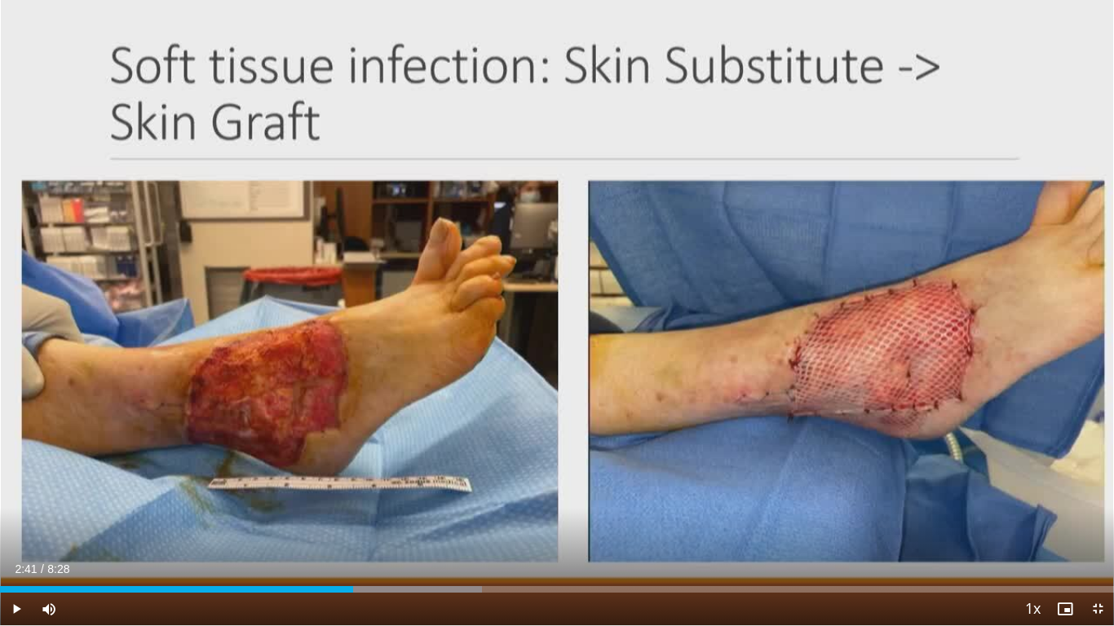
drag, startPoint x: 341, startPoint y: 592, endPoint x: 353, endPoint y: 591, distance: 12.3
click at [353, 498] on div "Progress Bar" at bounding box center [353, 589] width 2 height 7
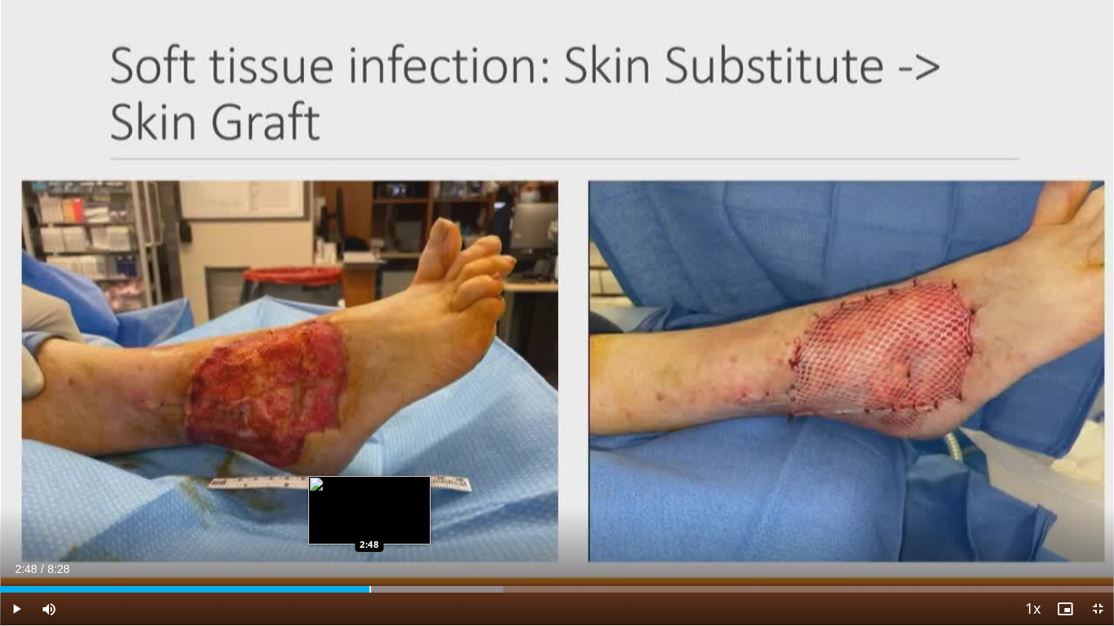
click at [369, 498] on div "Progress Bar" at bounding box center [370, 589] width 2 height 7
drag, startPoint x: 369, startPoint y: 589, endPoint x: 385, endPoint y: 589, distance: 15.5
click at [385, 498] on div "Progress Bar" at bounding box center [385, 589] width 2 height 7
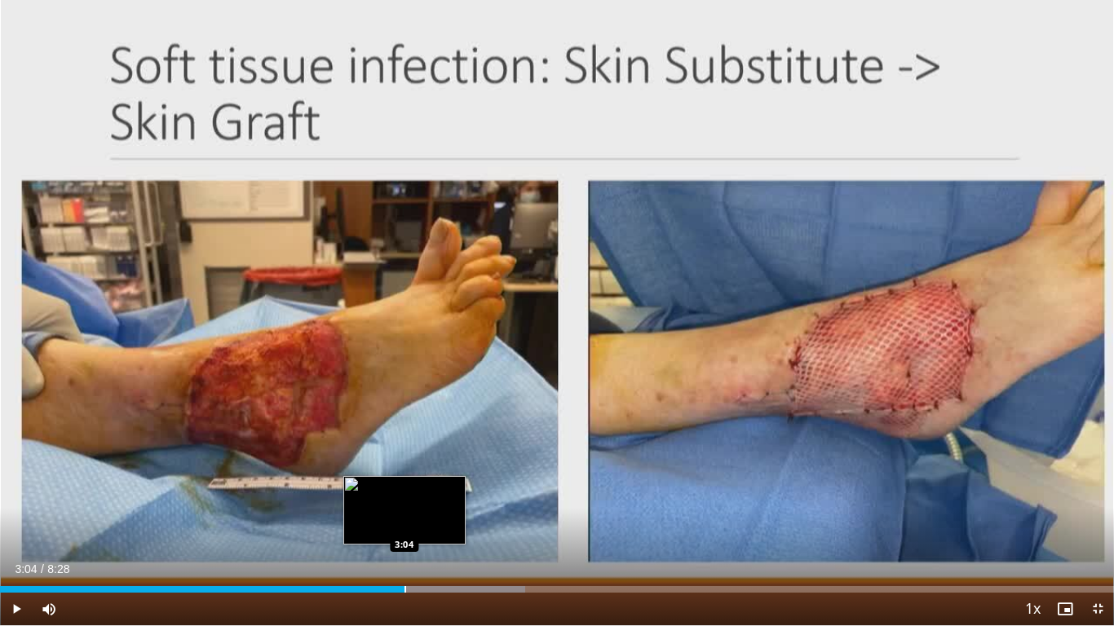
drag, startPoint x: 388, startPoint y: 589, endPoint x: 404, endPoint y: 589, distance: 16.3
click at [404, 498] on div "Progress Bar" at bounding box center [405, 589] width 2 height 7
drag, startPoint x: 416, startPoint y: 589, endPoint x: 430, endPoint y: 589, distance: 13.9
click at [430, 498] on div "Progress Bar" at bounding box center [431, 589] width 2 height 7
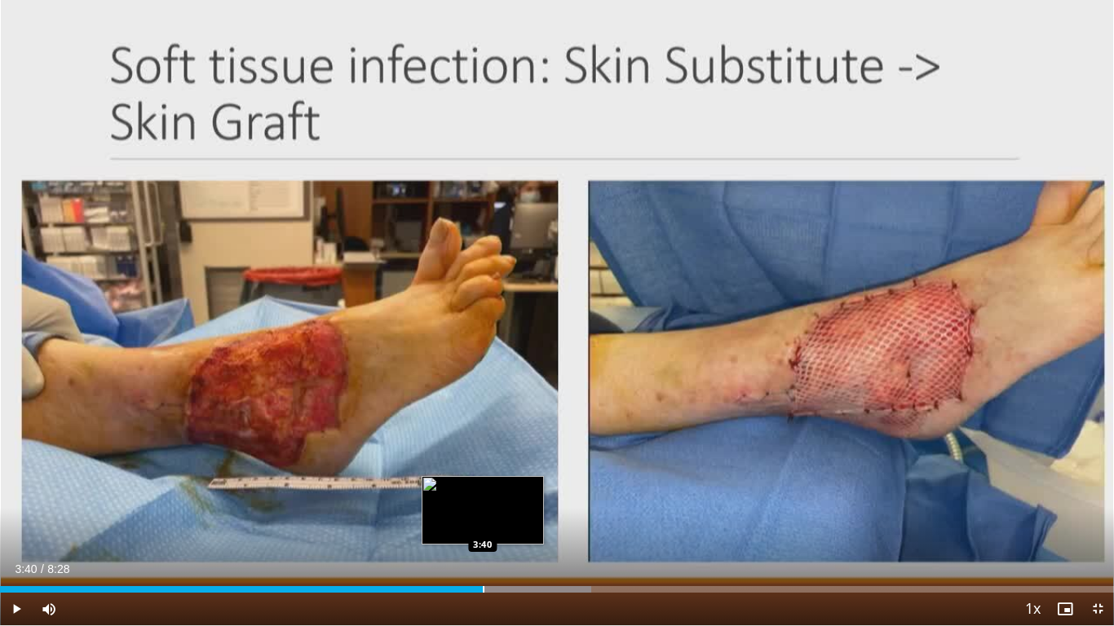
drag, startPoint x: 438, startPoint y: 590, endPoint x: 483, endPoint y: 589, distance: 44.8
click at [483, 498] on div "Progress Bar" at bounding box center [484, 589] width 2 height 7
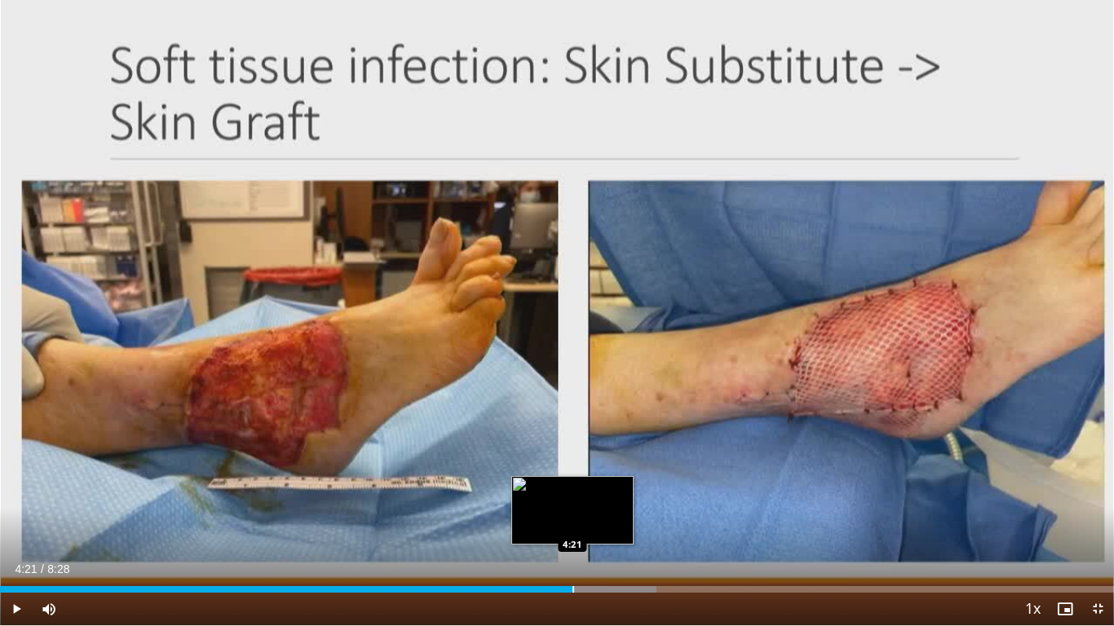
drag, startPoint x: 489, startPoint y: 588, endPoint x: 574, endPoint y: 588, distance: 84.8
click at [574, 498] on div "4:21" at bounding box center [287, 589] width 574 height 7
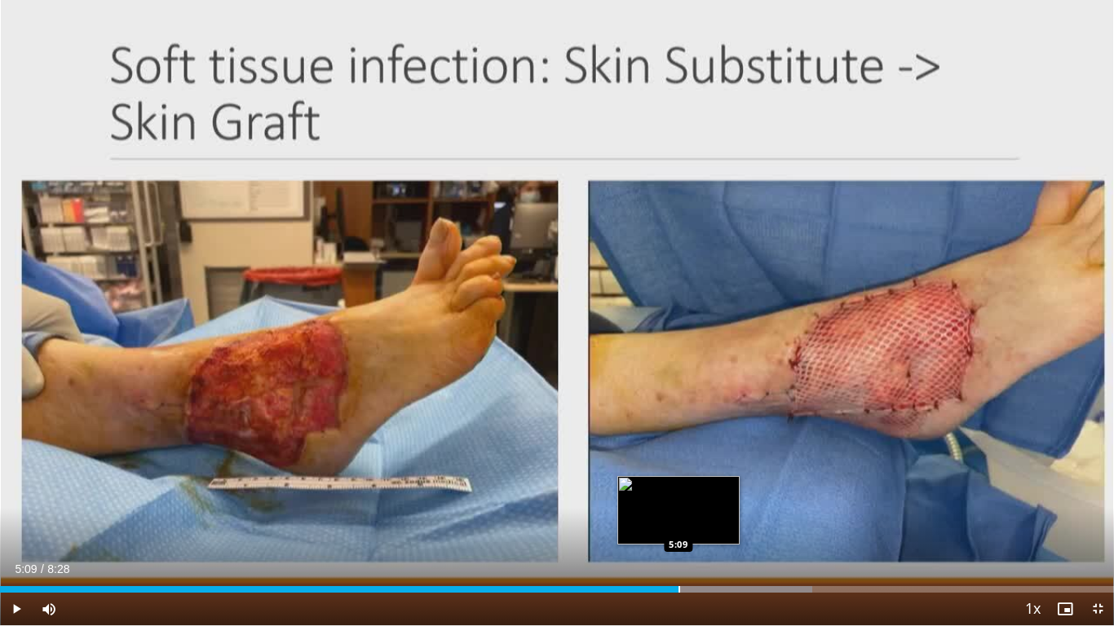
drag, startPoint x: 576, startPoint y: 587, endPoint x: 678, endPoint y: 584, distance: 101.9
click at [678, 498] on div "Loaded : 72.91% 5:09 5:09" at bounding box center [557, 584] width 1114 height 15
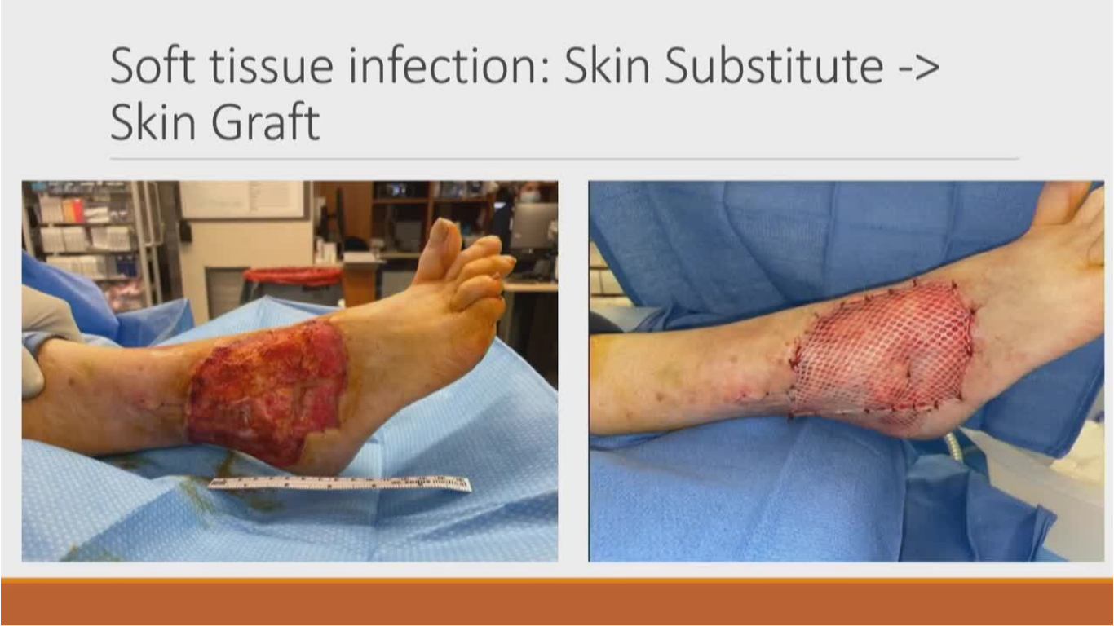
click at [681, 498] on video-js "**********" at bounding box center [557, 313] width 1114 height 626
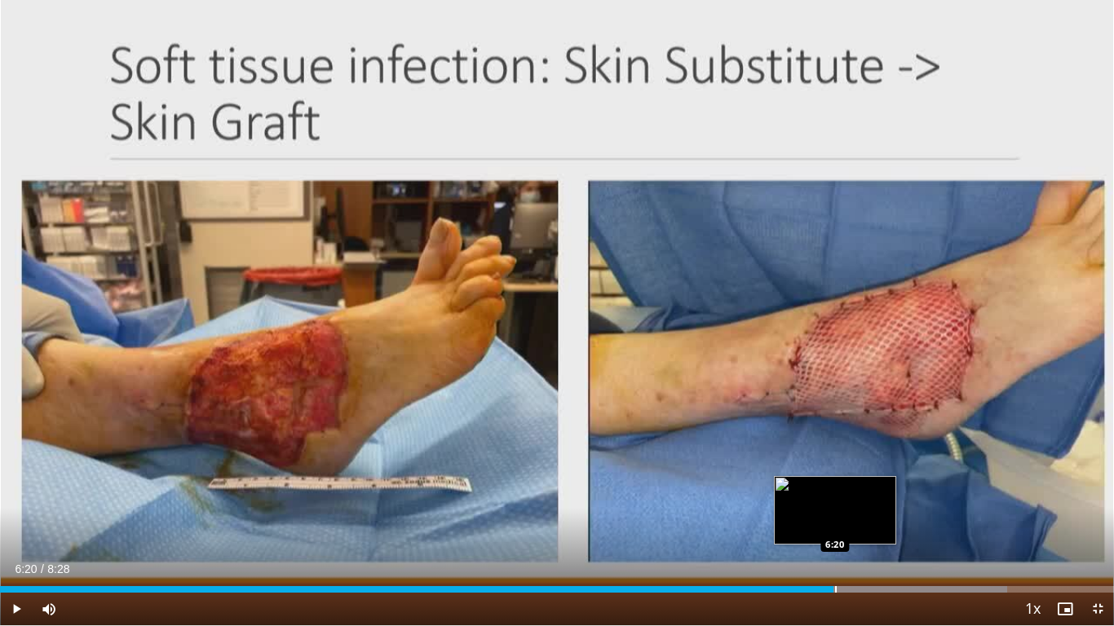
drag, startPoint x: 853, startPoint y: 587, endPoint x: 833, endPoint y: 587, distance: 20.4
click at [828, 498] on div "6:20" at bounding box center [416, 589] width 833 height 7
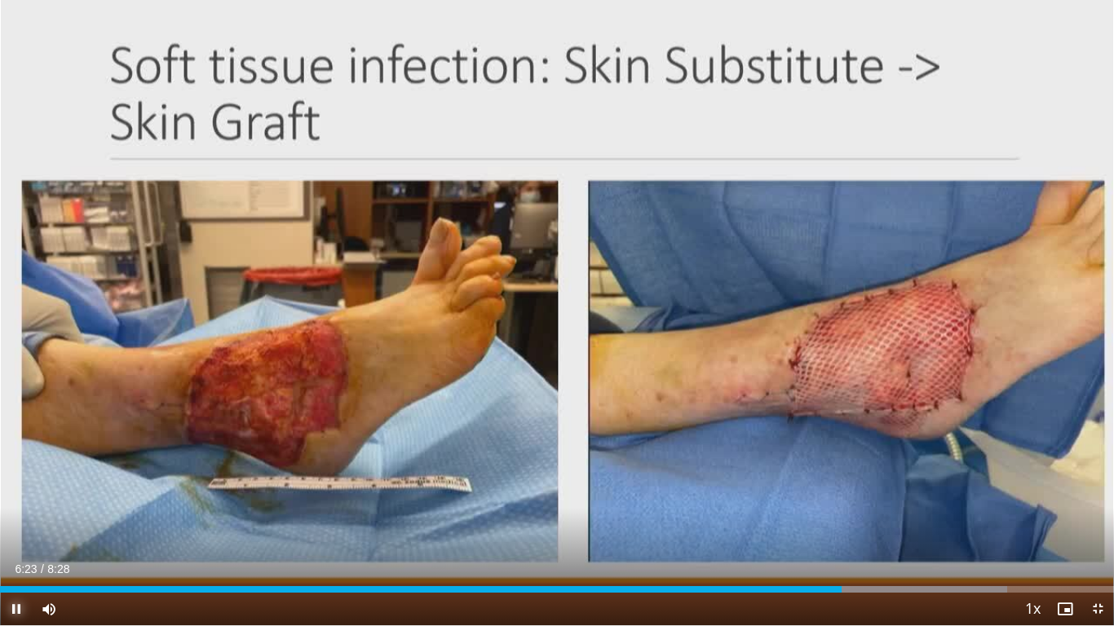
click at [15, 498] on span "Video Player" at bounding box center [16, 609] width 33 height 33
drag, startPoint x: 49, startPoint y: 625, endPoint x: 69, endPoint y: 177, distance: 448.8
click at [69, 177] on div "10 seconds Tap to unmute" at bounding box center [557, 312] width 1114 height 625
click at [15, 498] on span "Video Player" at bounding box center [16, 609] width 33 height 33
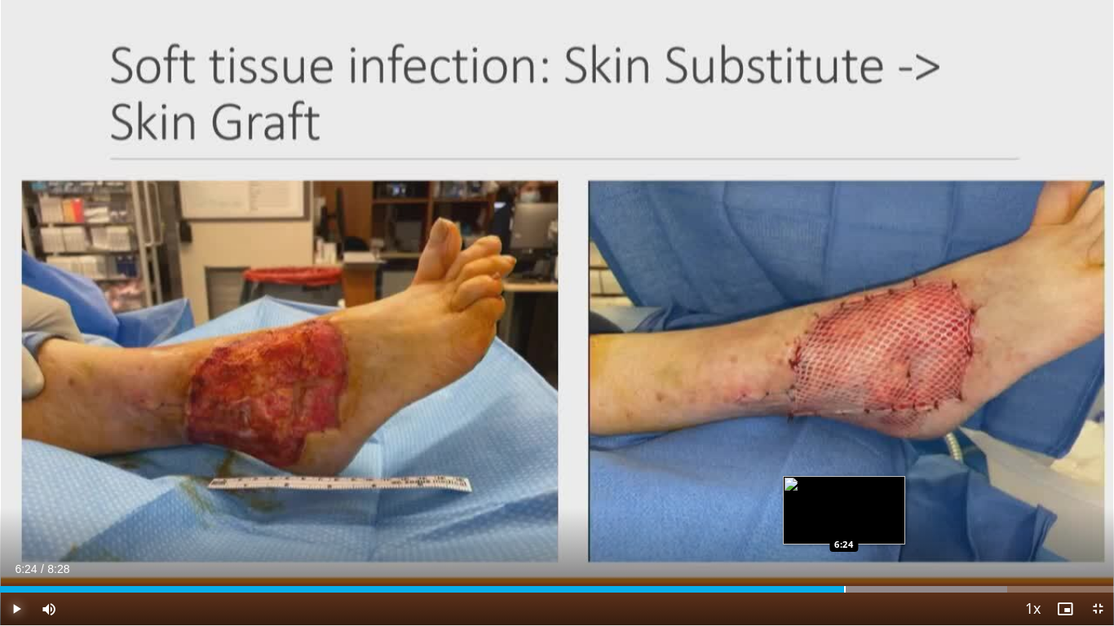
click at [828, 498] on div "Loaded : 90.40% 6:24 6:24" at bounding box center [557, 584] width 1114 height 15
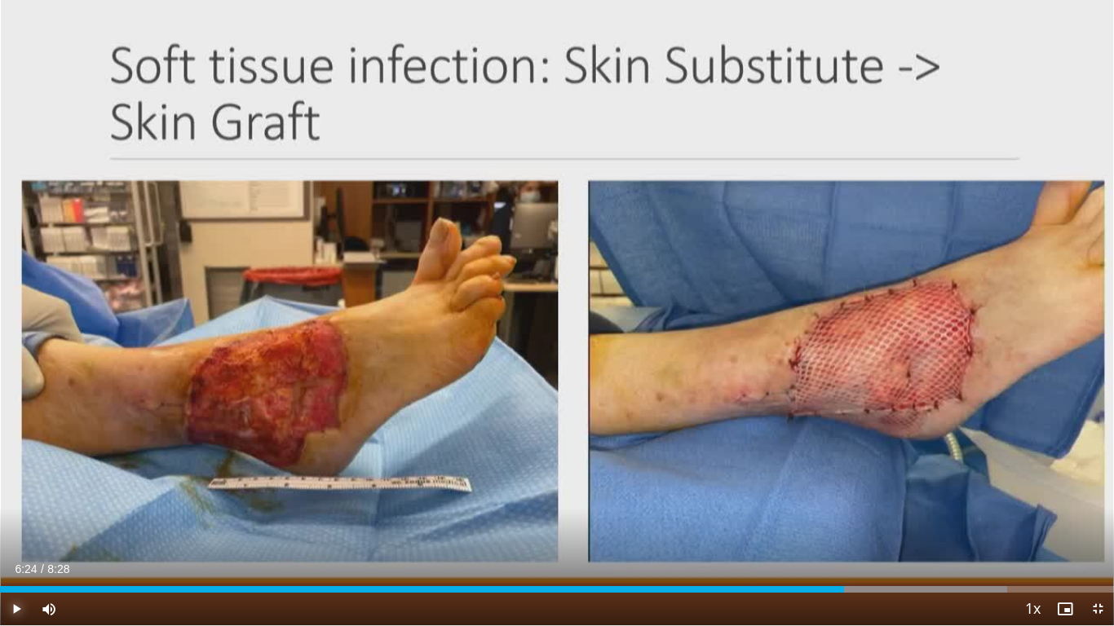
click at [11, 498] on span "Video Player" at bounding box center [16, 609] width 33 height 33
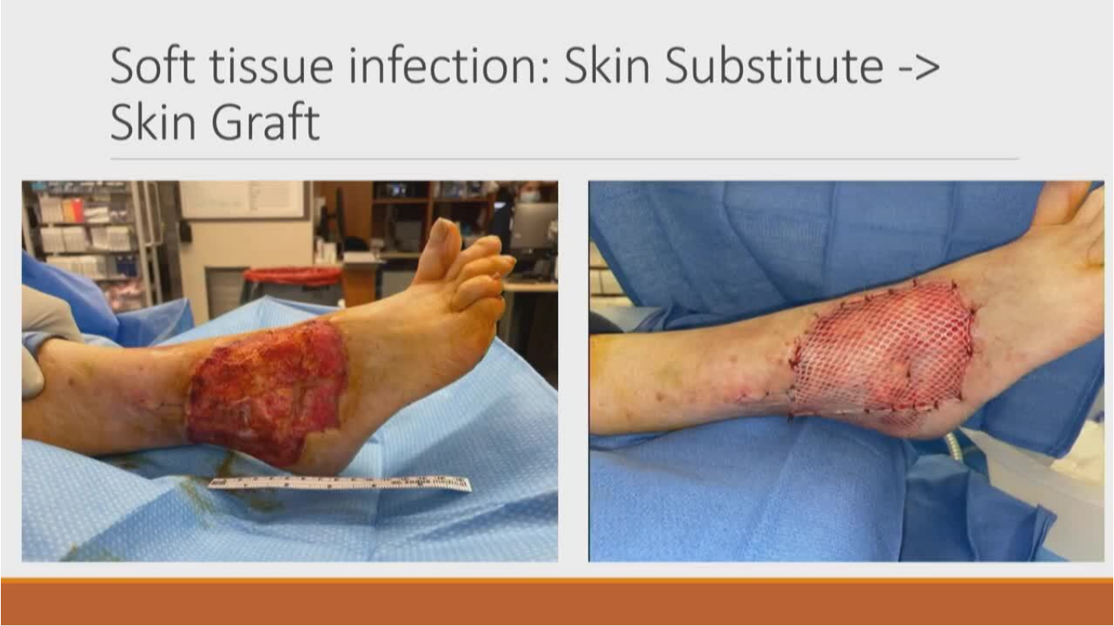
click at [11, 498] on video-js "**********" at bounding box center [557, 313] width 1114 height 626
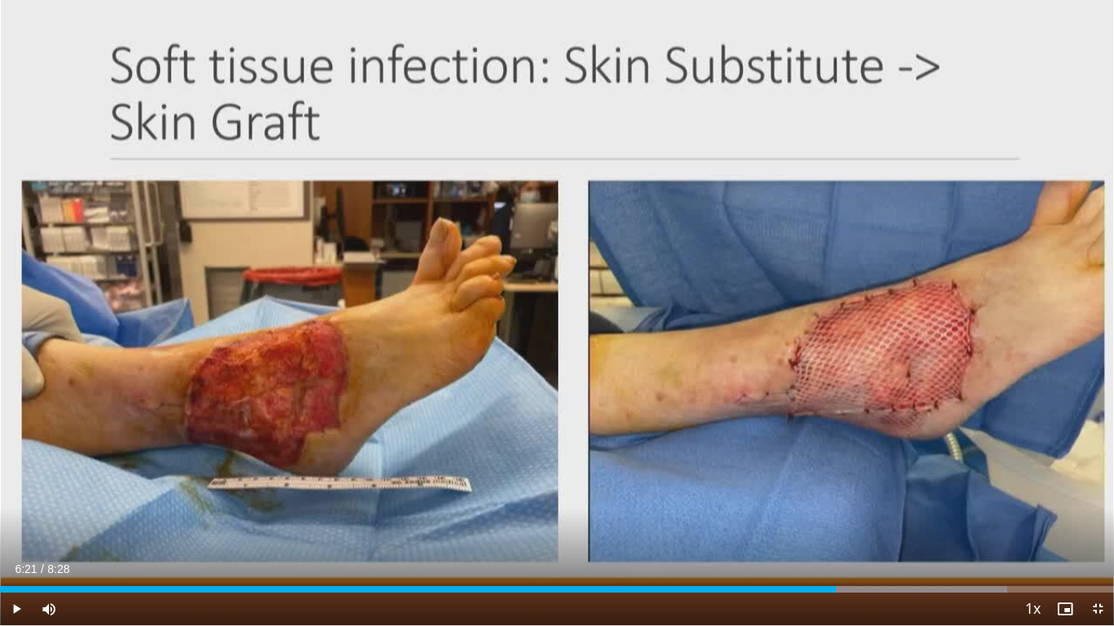
drag, startPoint x: 854, startPoint y: 592, endPoint x: 836, endPoint y: 588, distance: 19.2
click at [828, 498] on div "Loaded : 90.40% 6:21 6:21" at bounding box center [557, 589] width 1114 height 7
click at [15, 498] on span "Video Player" at bounding box center [16, 609] width 33 height 33
click at [17, 498] on span "Video Player" at bounding box center [16, 609] width 33 height 33
click at [828, 498] on div "Current Time 8:11 / Duration 8:28" at bounding box center [557, 569] width 1114 height 15
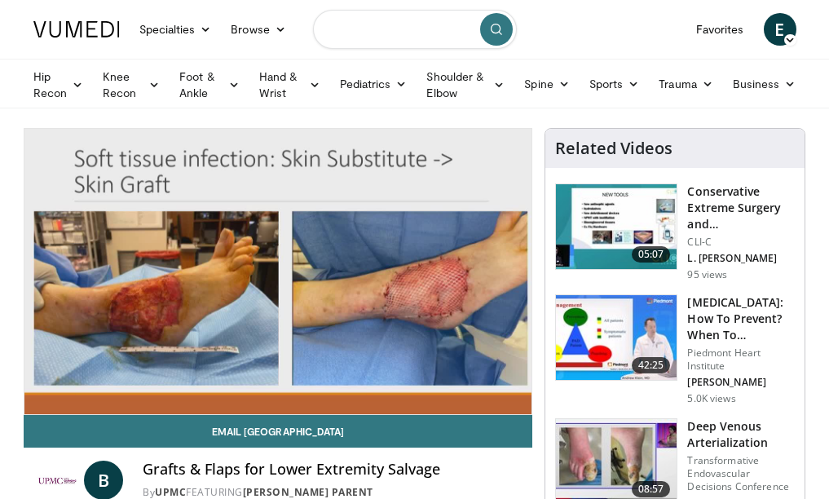
click at [449, 37] on input "Search topics, interventions" at bounding box center [415, 29] width 204 height 39
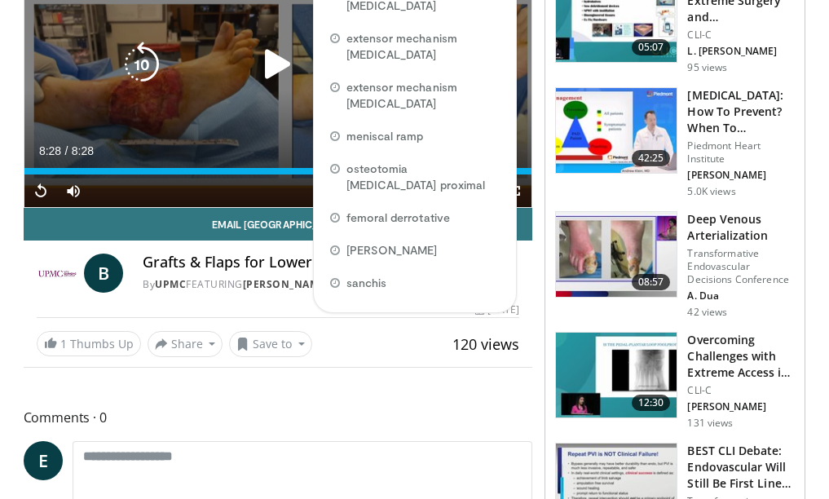
scroll to position [163, 0]
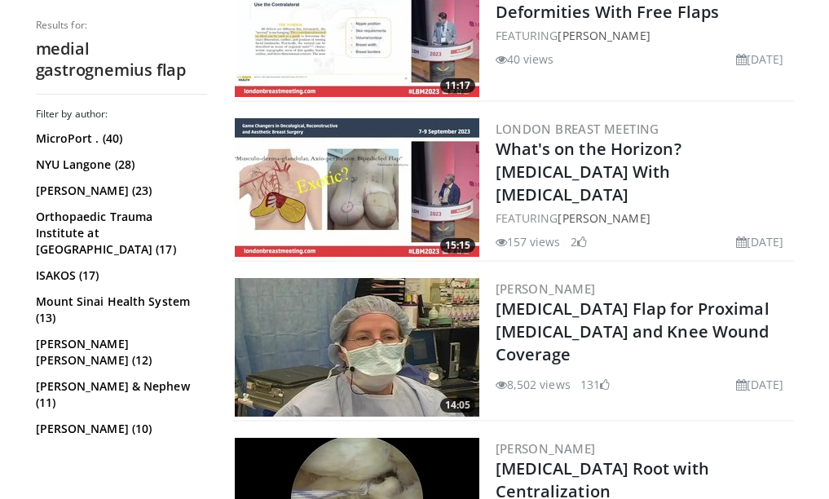
scroll to position [3342, 0]
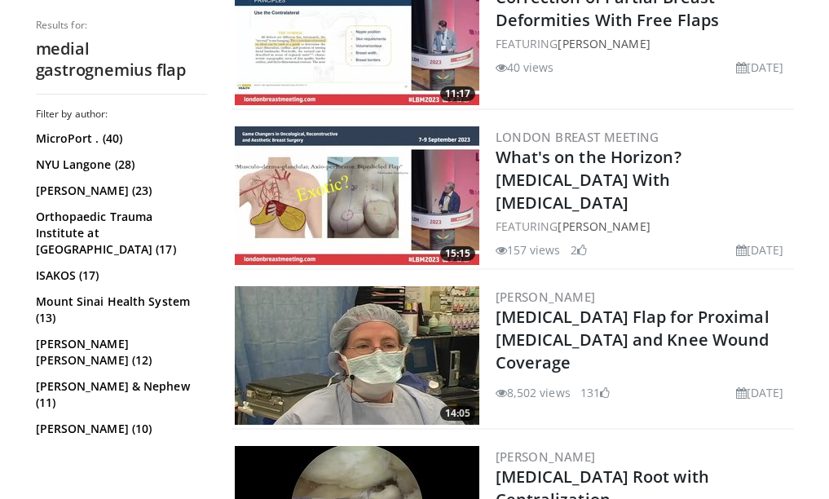
click at [406, 312] on img at bounding box center [357, 355] width 245 height 139
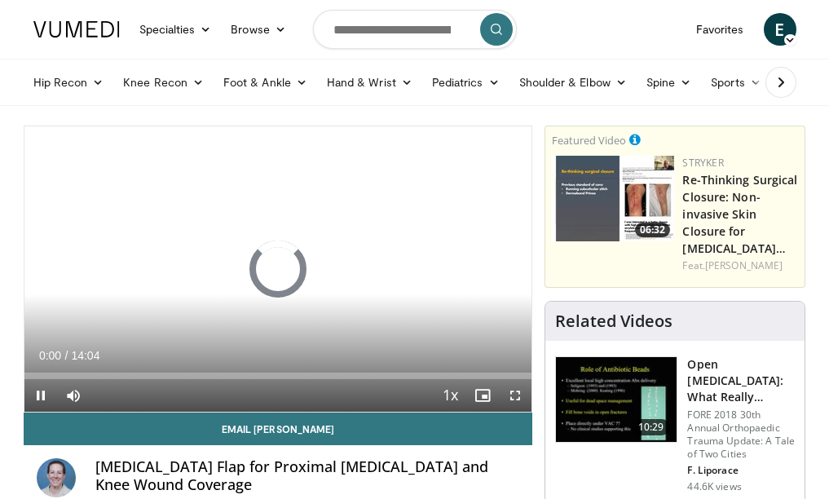
scroll to position [82, 0]
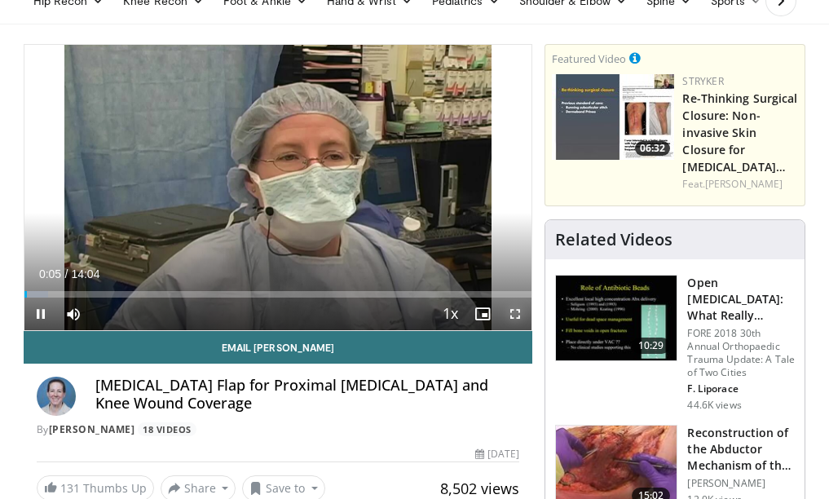
click at [514, 312] on video-js "**********" at bounding box center [278, 187] width 508 height 285
click at [517, 313] on span "Video Player" at bounding box center [515, 314] width 33 height 33
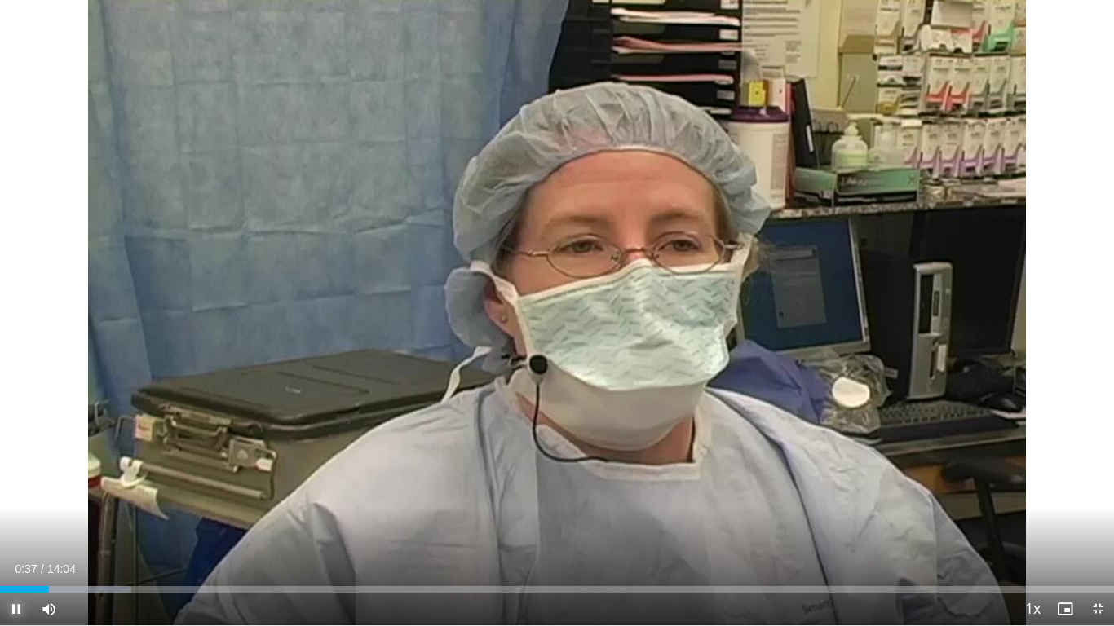
click at [19, 498] on span "Video Player" at bounding box center [16, 609] width 33 height 33
click at [17, 498] on span "Video Player" at bounding box center [16, 609] width 33 height 33
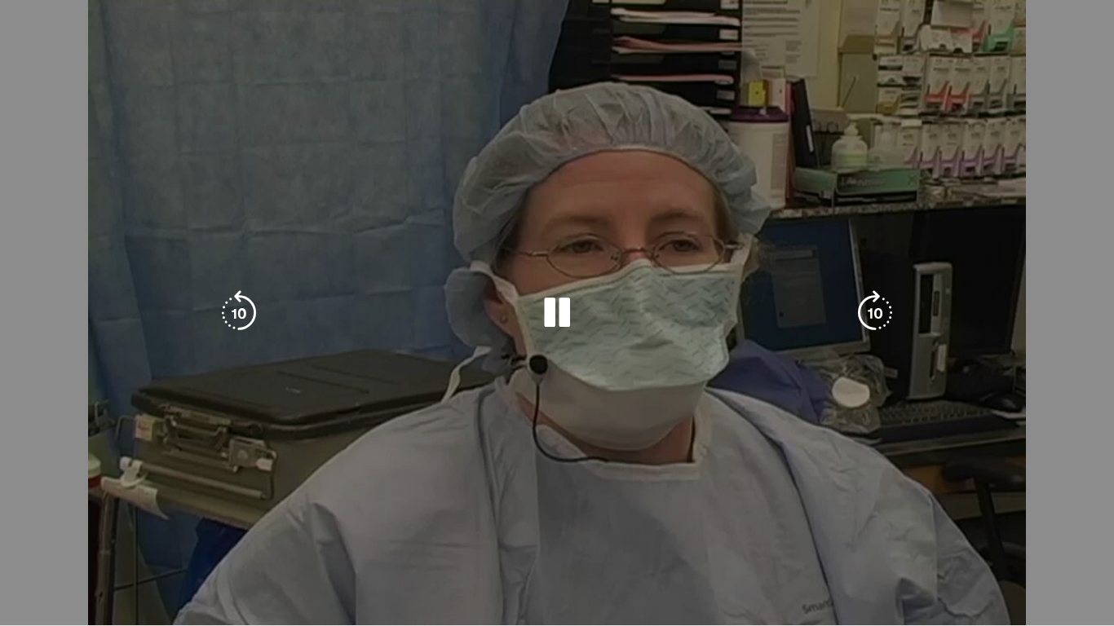
click at [165, 498] on div "10 seconds Tap to unmute" at bounding box center [557, 312] width 1114 height 625
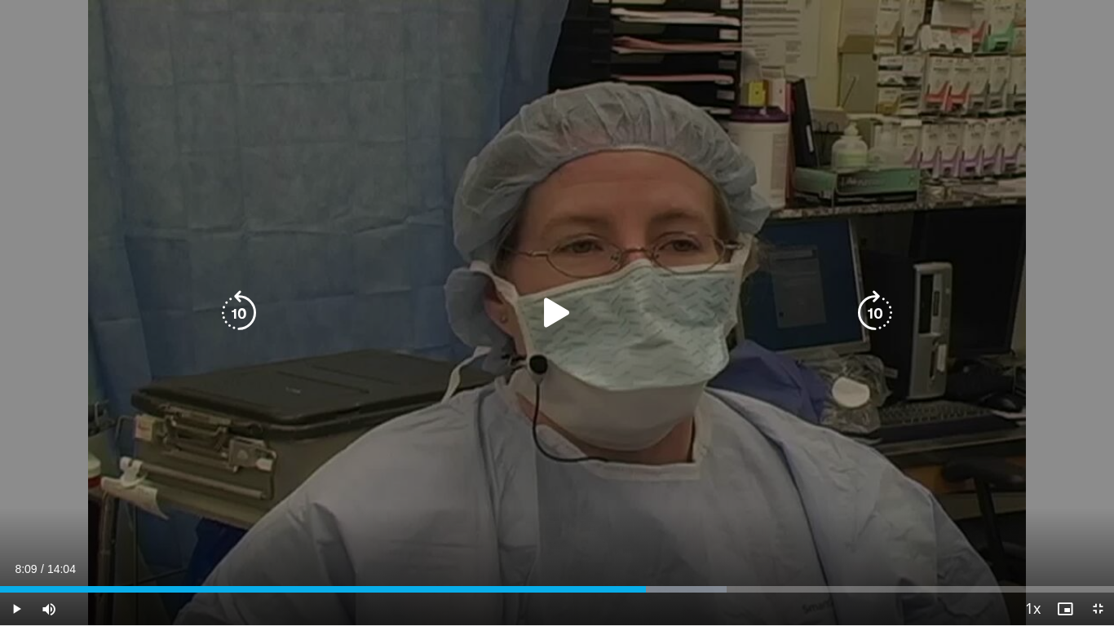
drag, startPoint x: 629, startPoint y: 478, endPoint x: 561, endPoint y: 484, distance: 68.7
click at [562, 484] on div "10 seconds Tap to unmute" at bounding box center [557, 312] width 1114 height 625
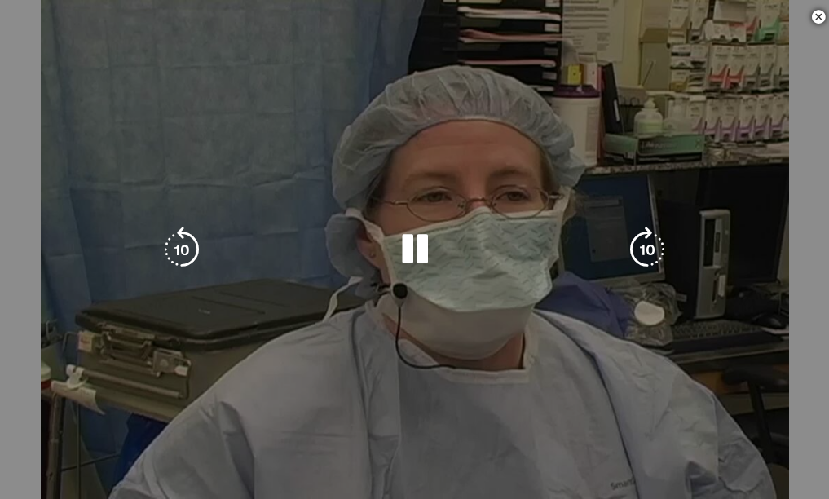
scroll to position [489, 0]
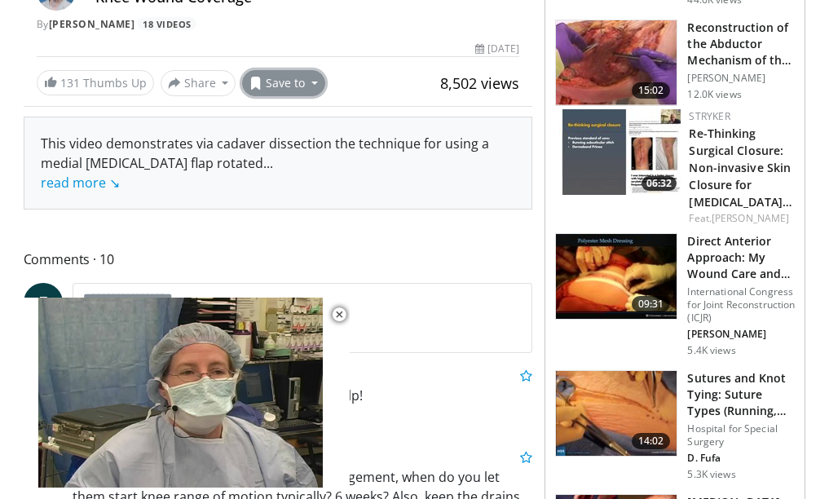
click at [314, 82] on button "Save to" at bounding box center [283, 83] width 83 height 26
click at [298, 117] on span "Add to Favorites" at bounding box center [312, 118] width 100 height 18
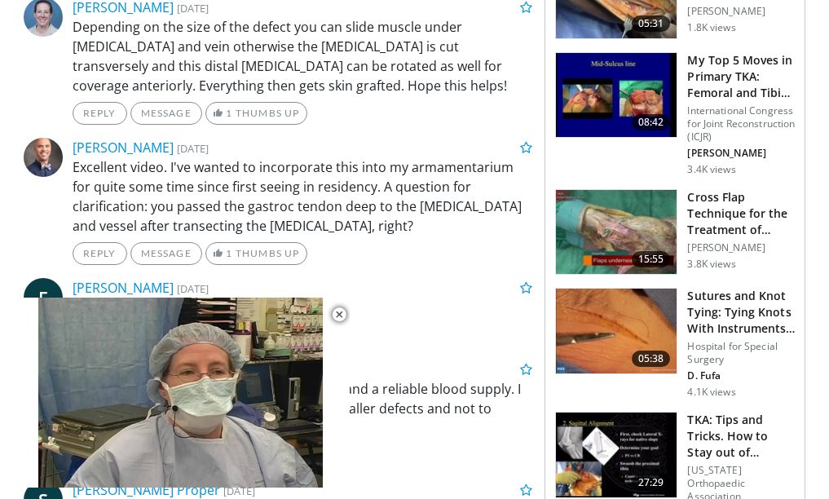
scroll to position [1223, 0]
